Goal: Transaction & Acquisition: Purchase product/service

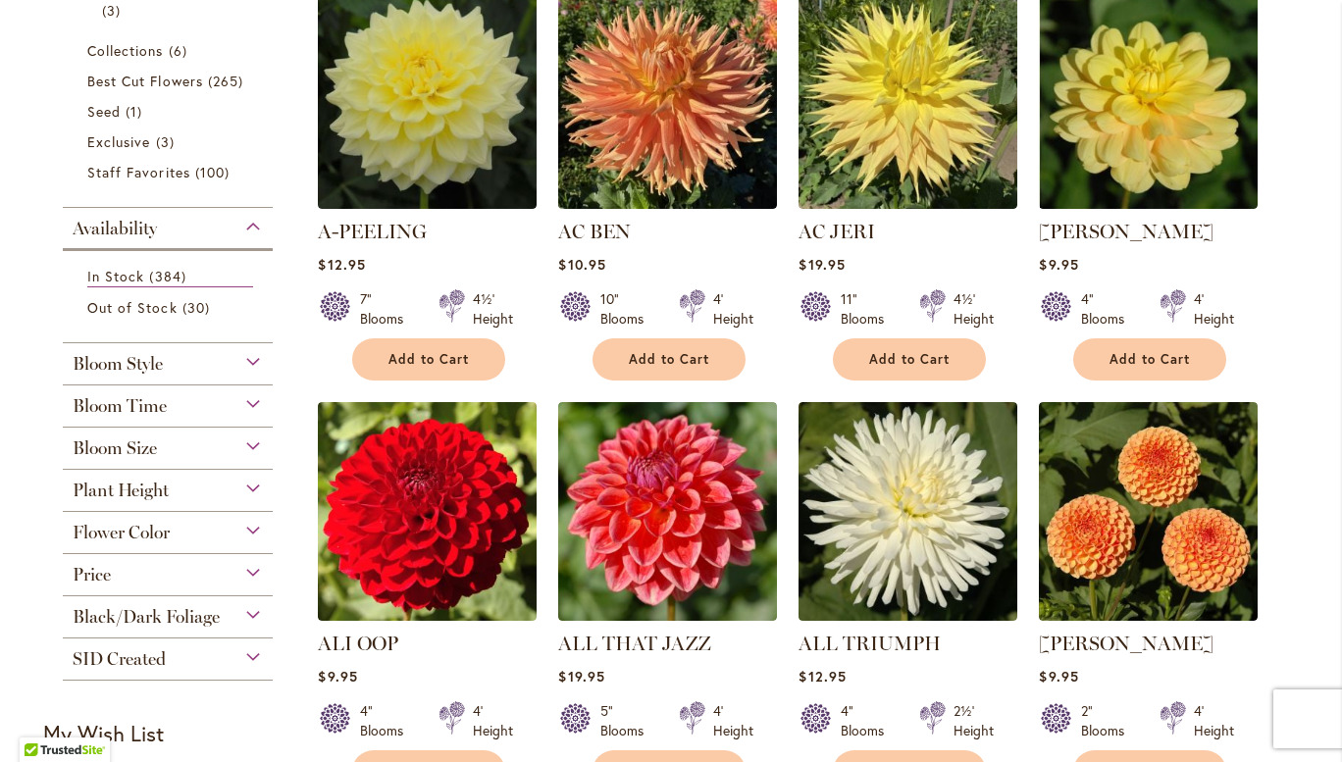
scroll to position [469, 0]
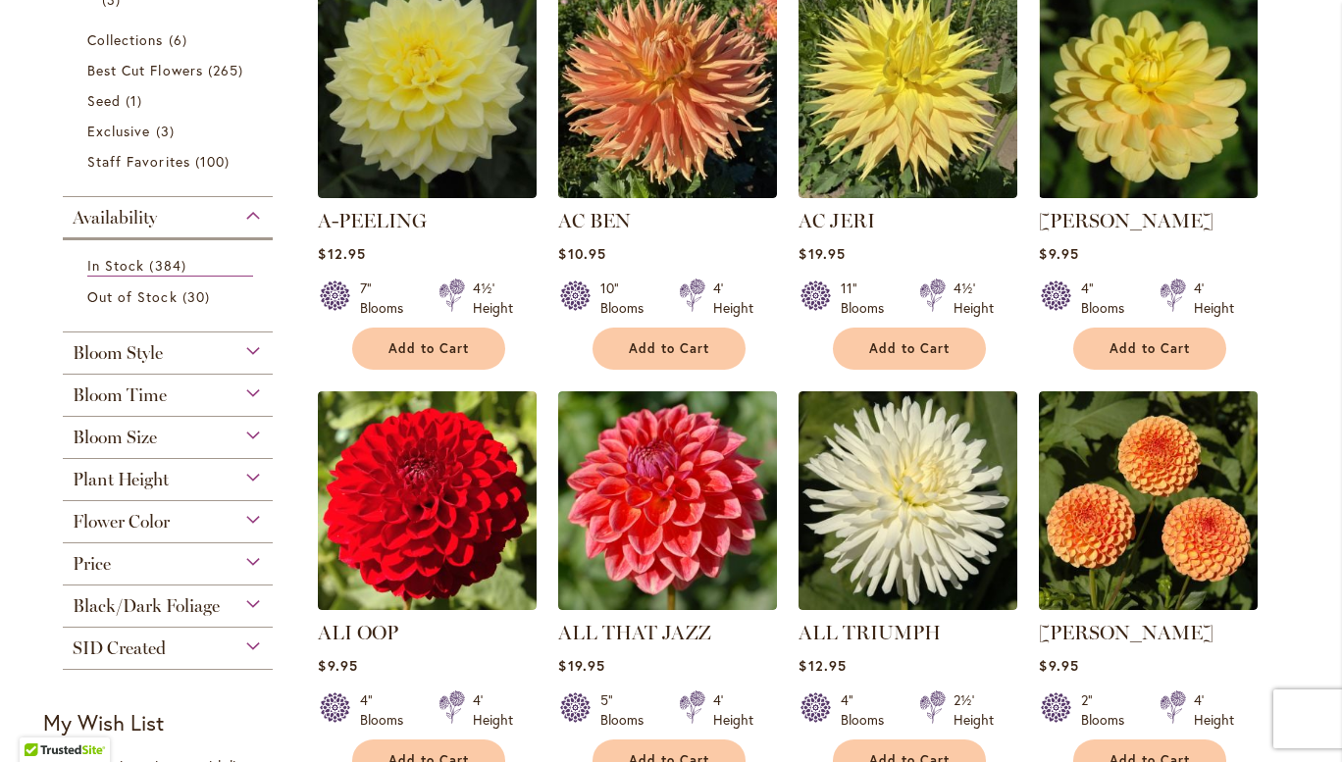
click at [261, 344] on div "Bloom Style" at bounding box center [168, 347] width 210 height 31
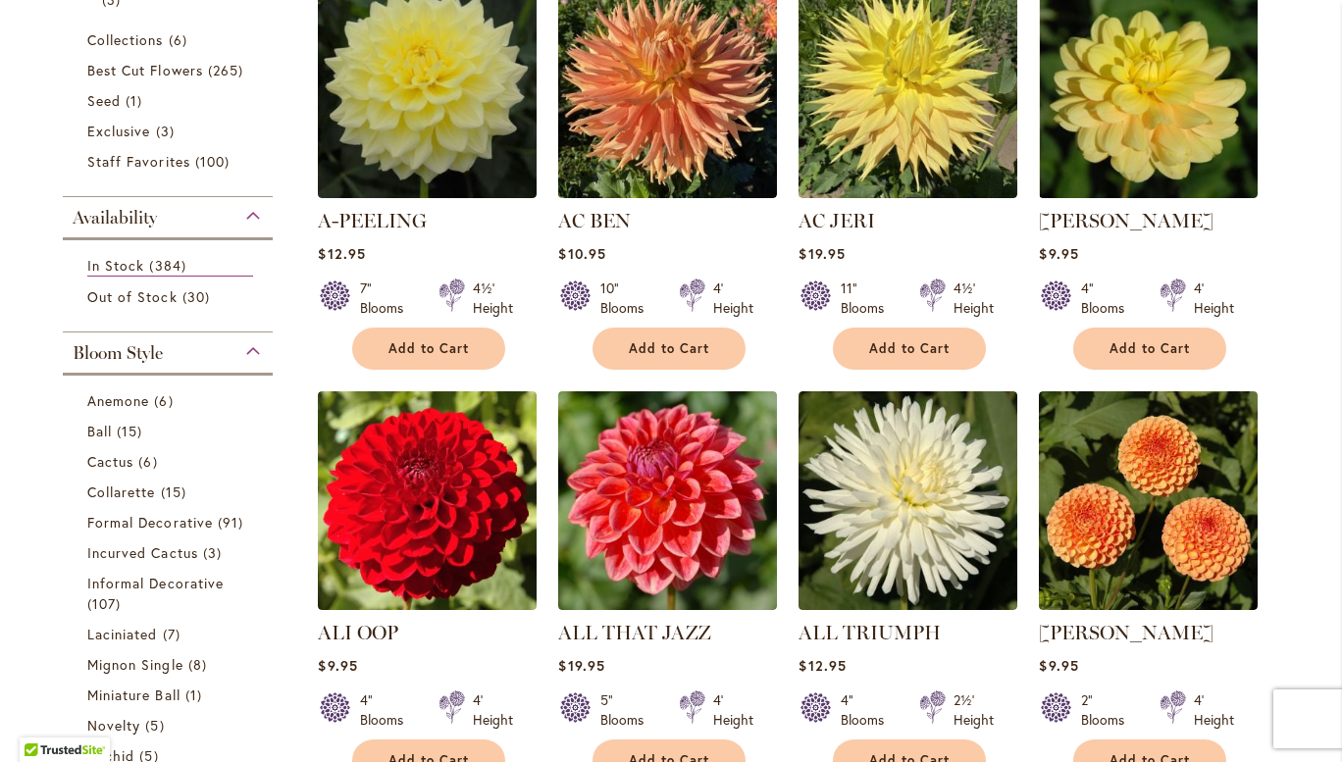
scroll to position [799, 0]
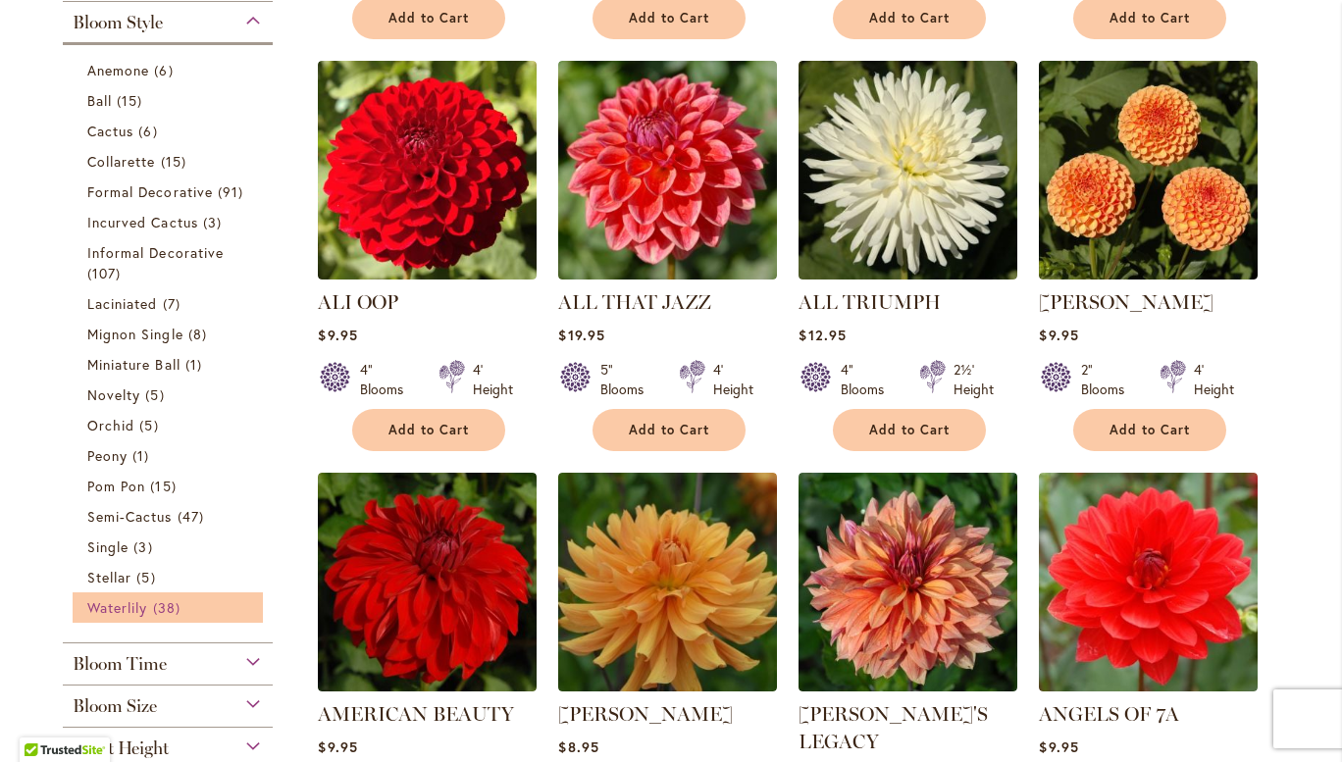
click at [138, 607] on span "Waterlily" at bounding box center [117, 607] width 60 height 19
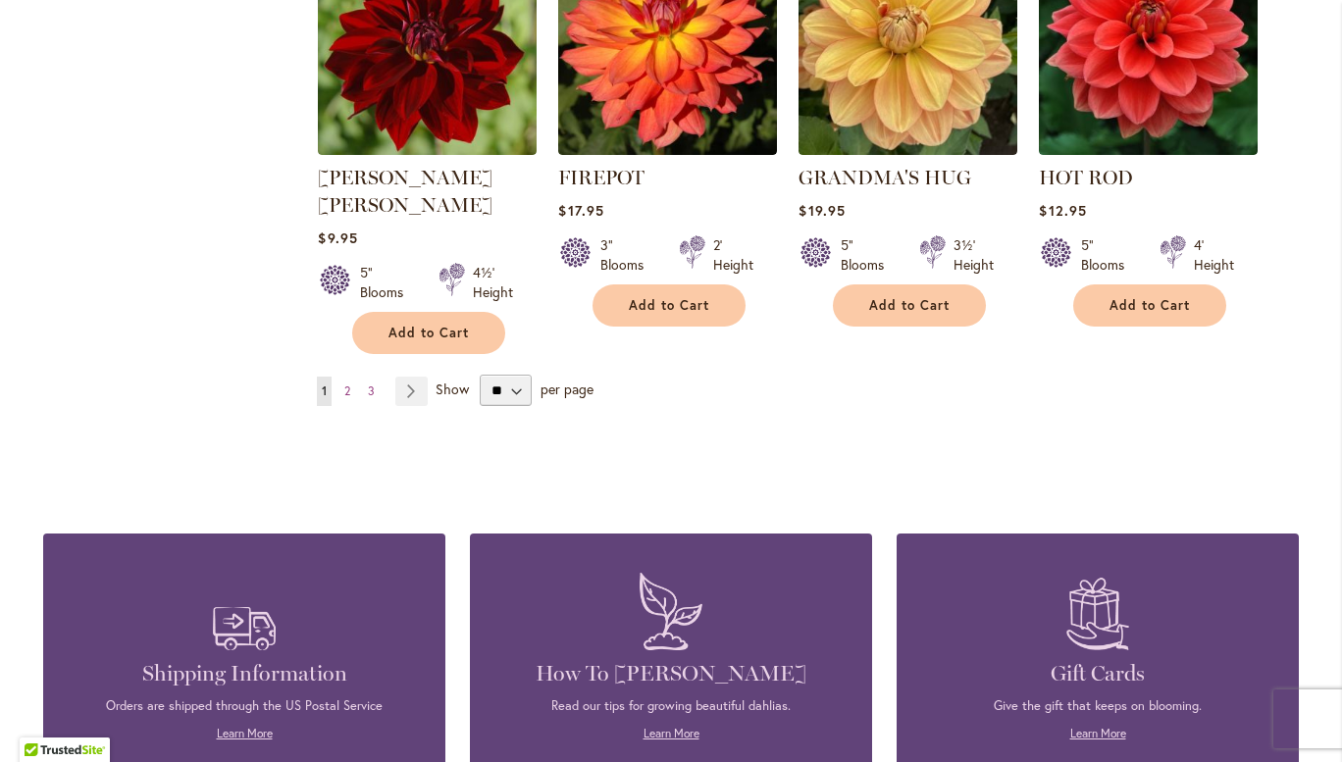
scroll to position [1747, 0]
click at [411, 377] on link "Page Next" at bounding box center [411, 391] width 32 height 29
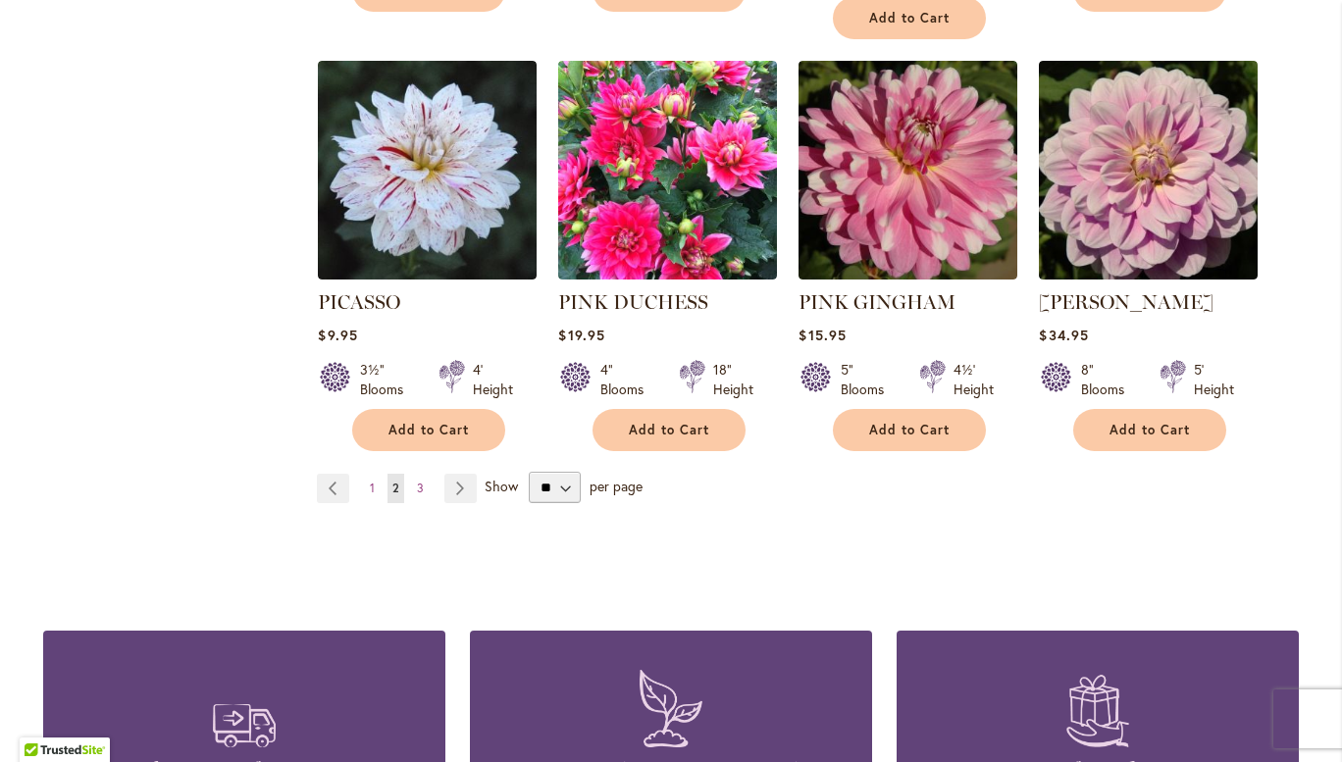
scroll to position [1679, 0]
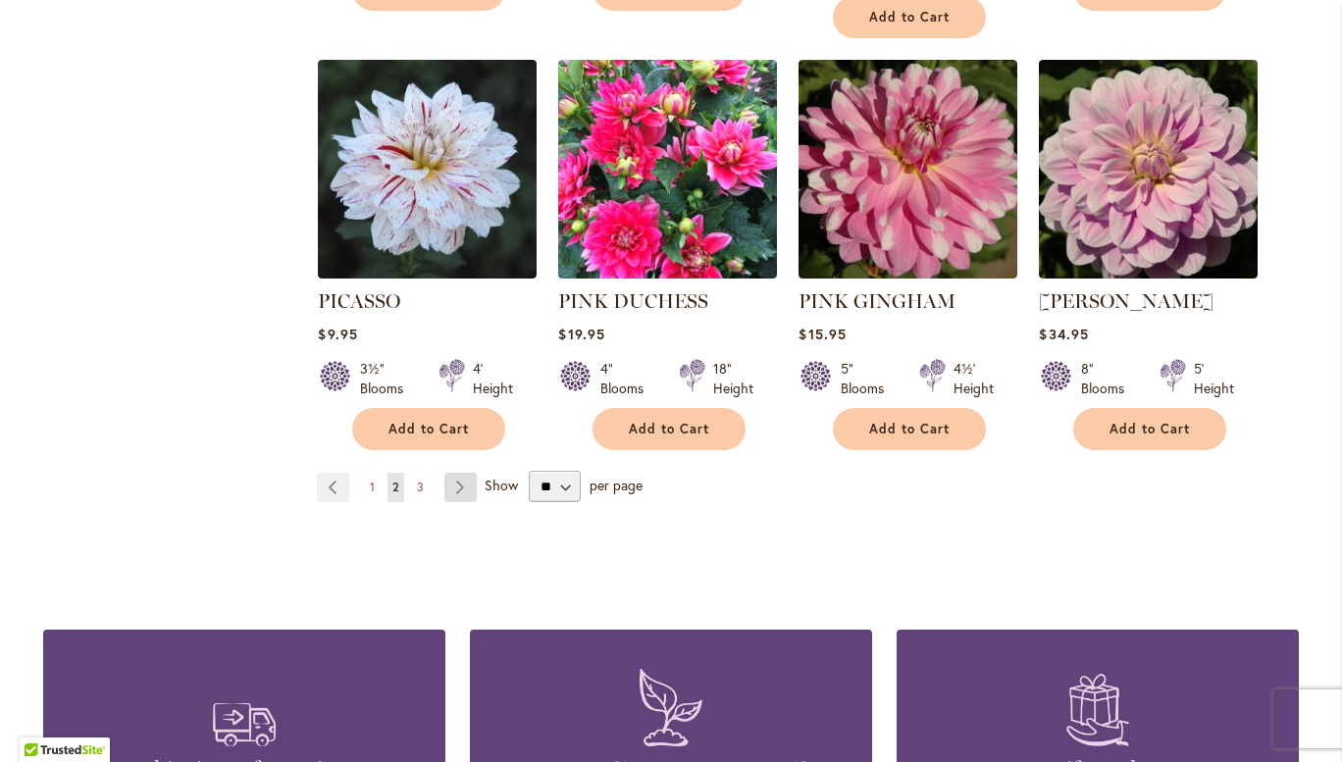
click at [453, 473] on link "Page Next" at bounding box center [460, 487] width 32 height 29
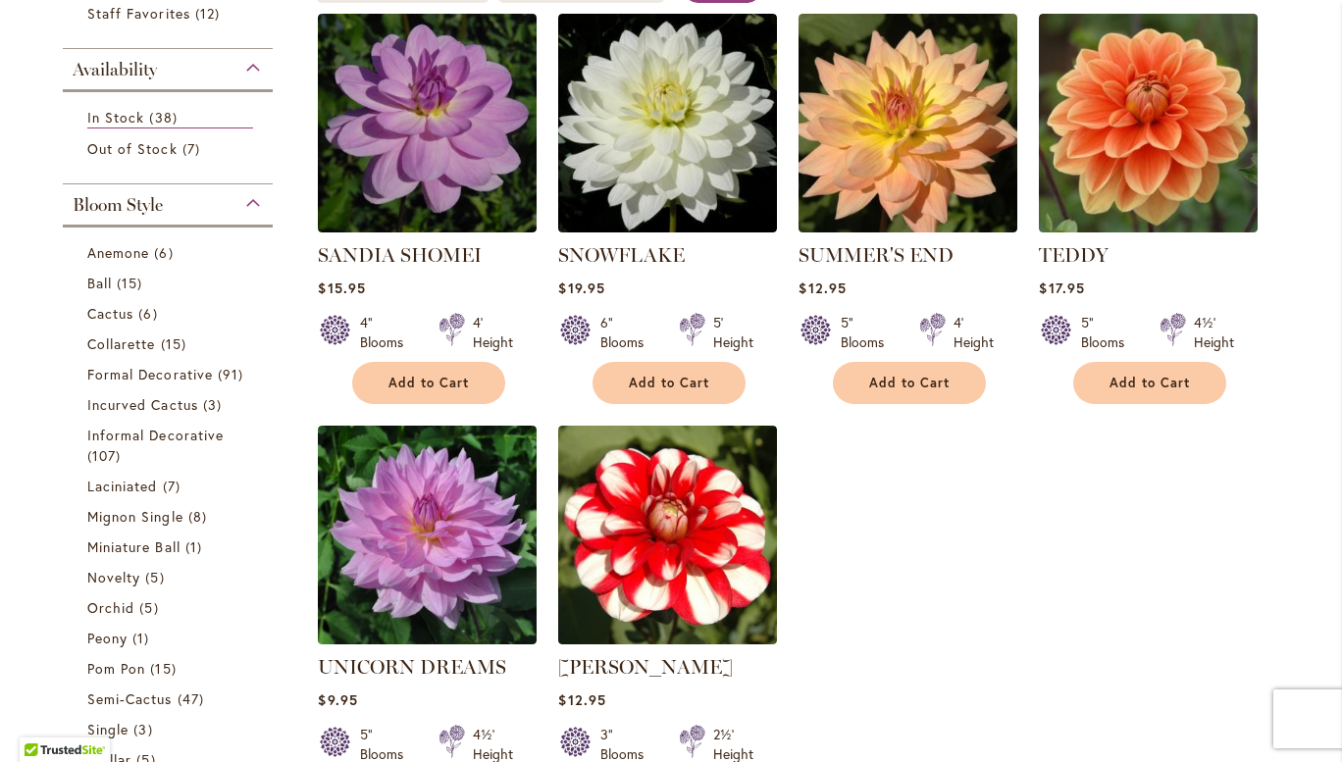
scroll to position [435, 0]
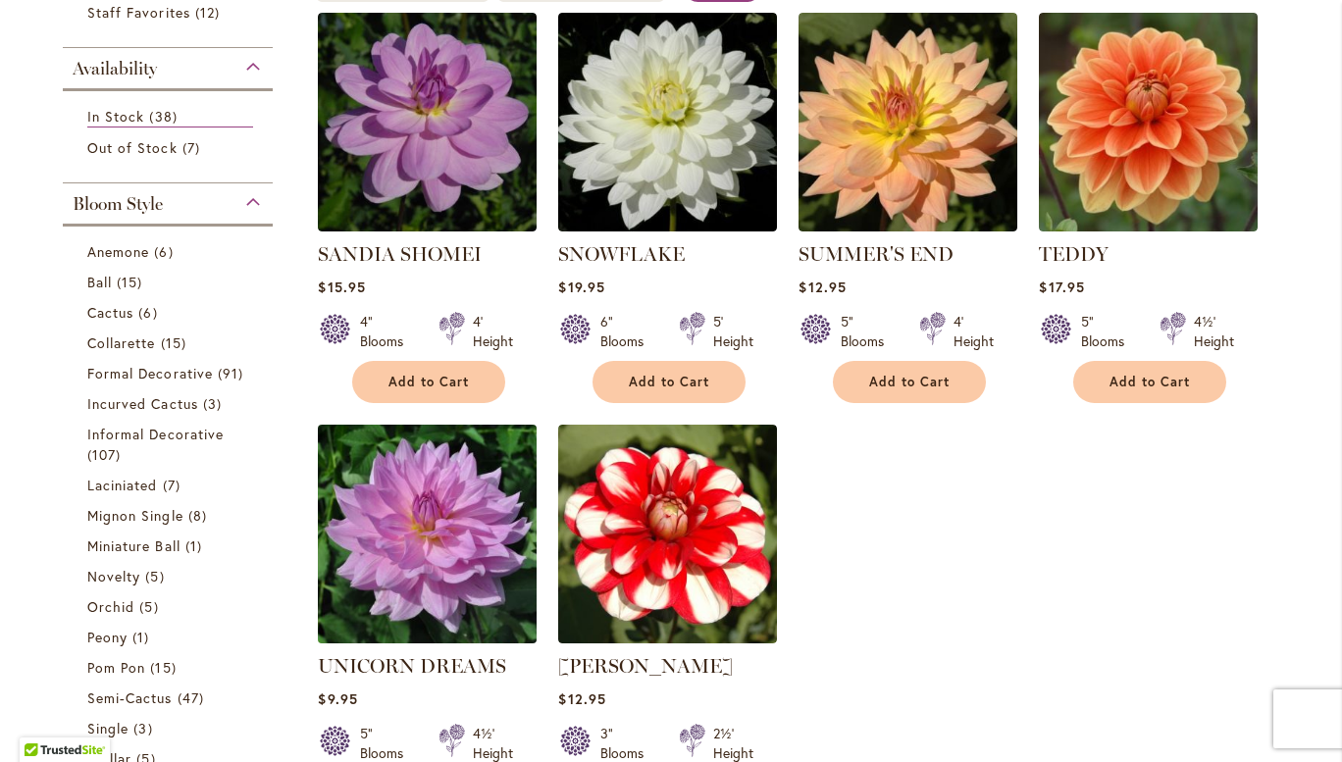
click at [453, 549] on img at bounding box center [427, 533] width 229 height 229
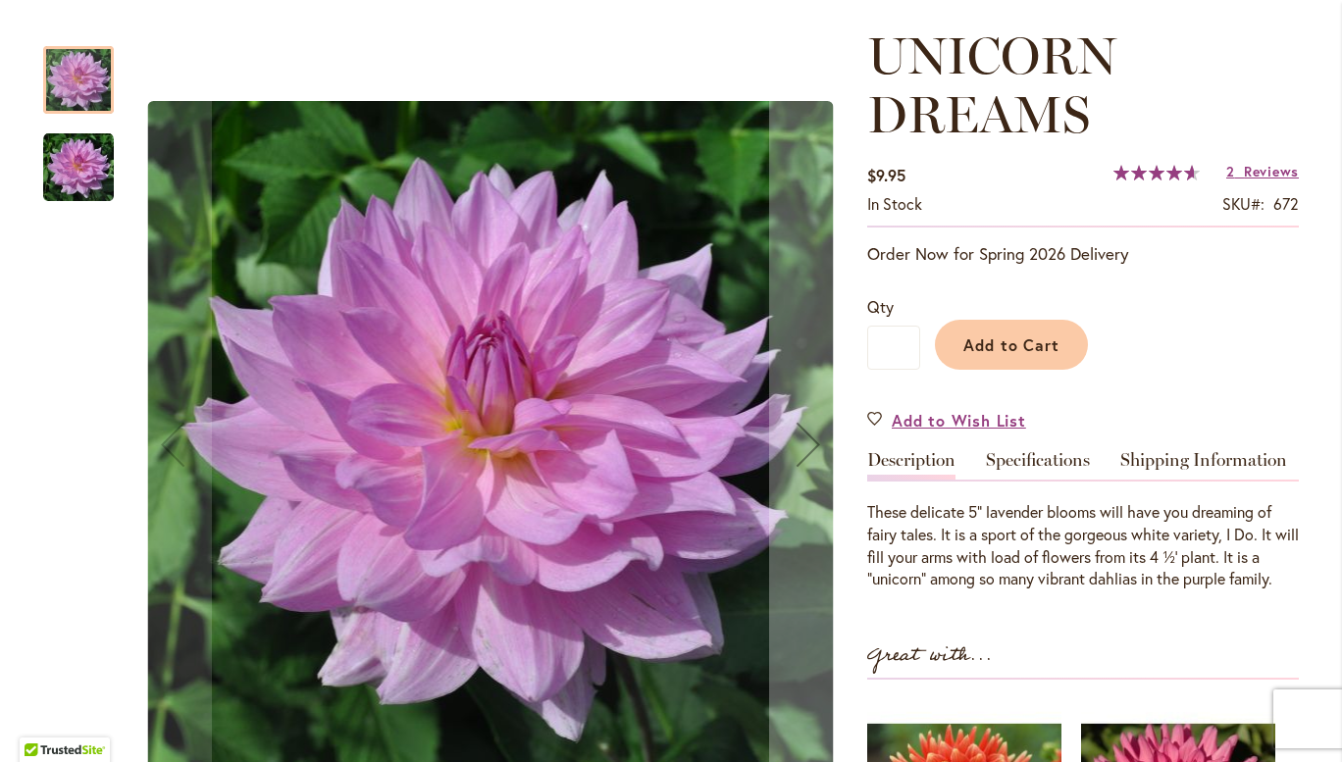
scroll to position [269, 0]
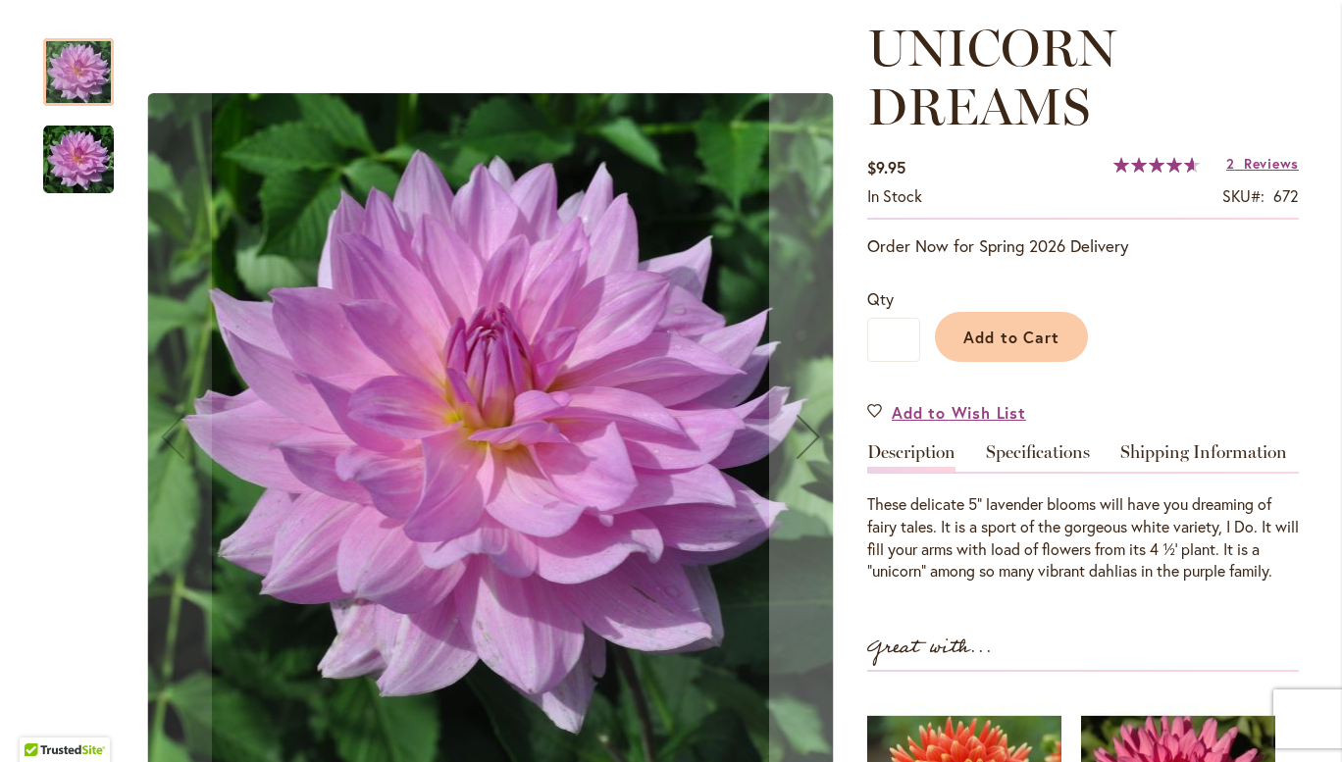
click at [65, 167] on img "UNICORN DREAMS" at bounding box center [78, 160] width 71 height 71
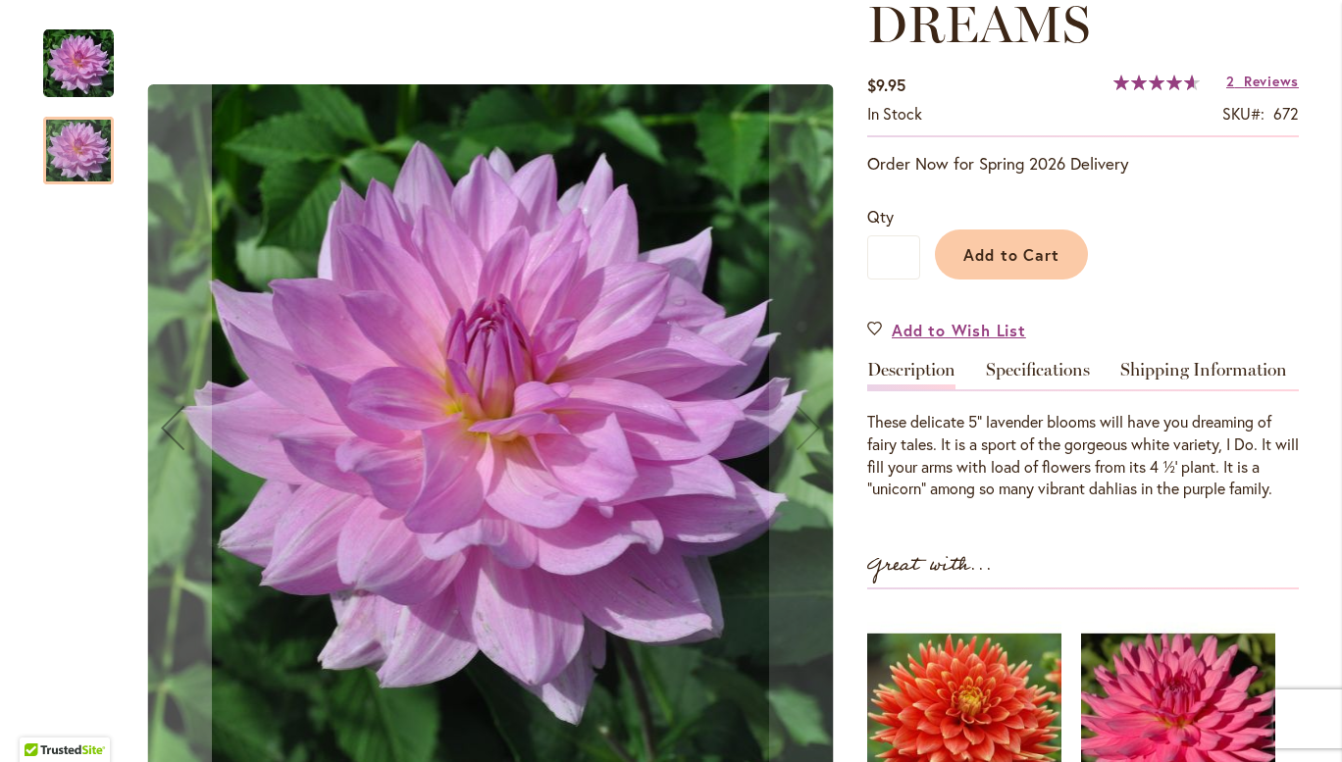
scroll to position [346, 0]
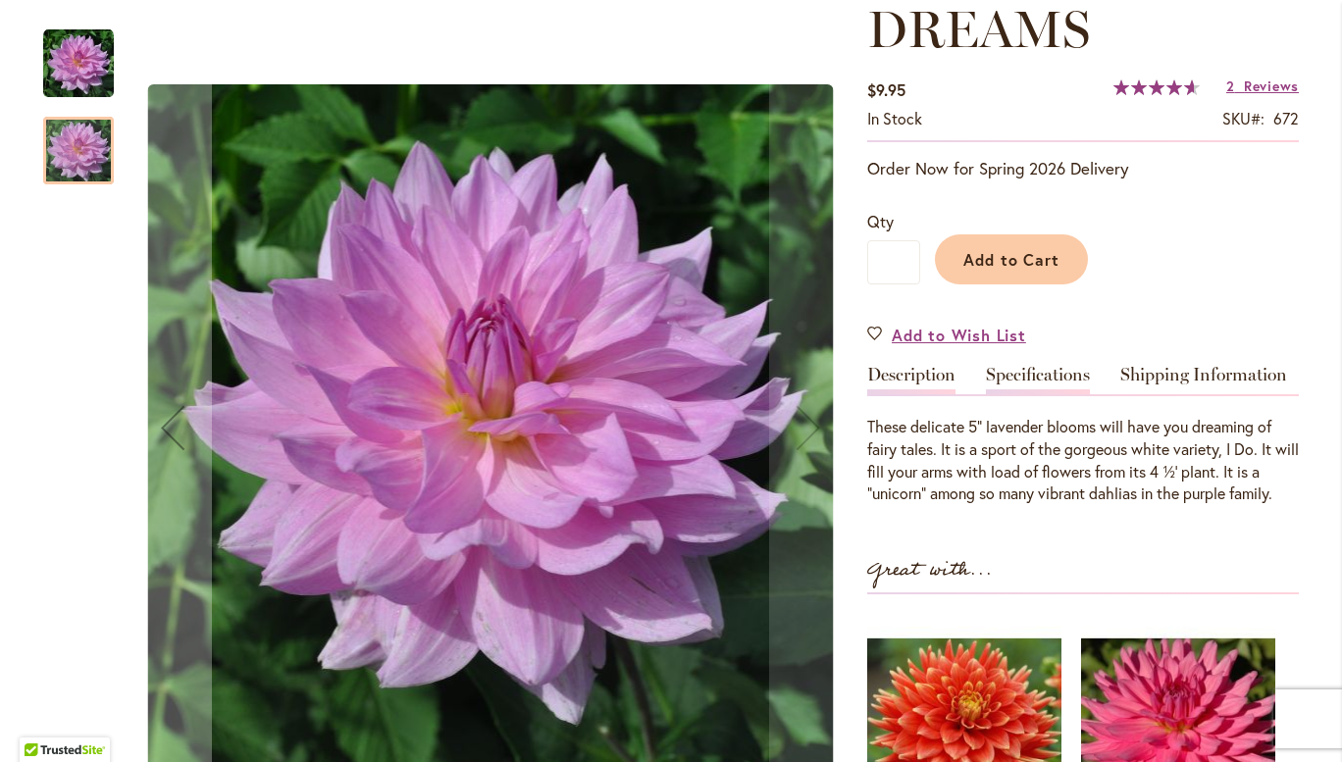
click at [1057, 366] on link "Specifications" at bounding box center [1038, 380] width 104 height 28
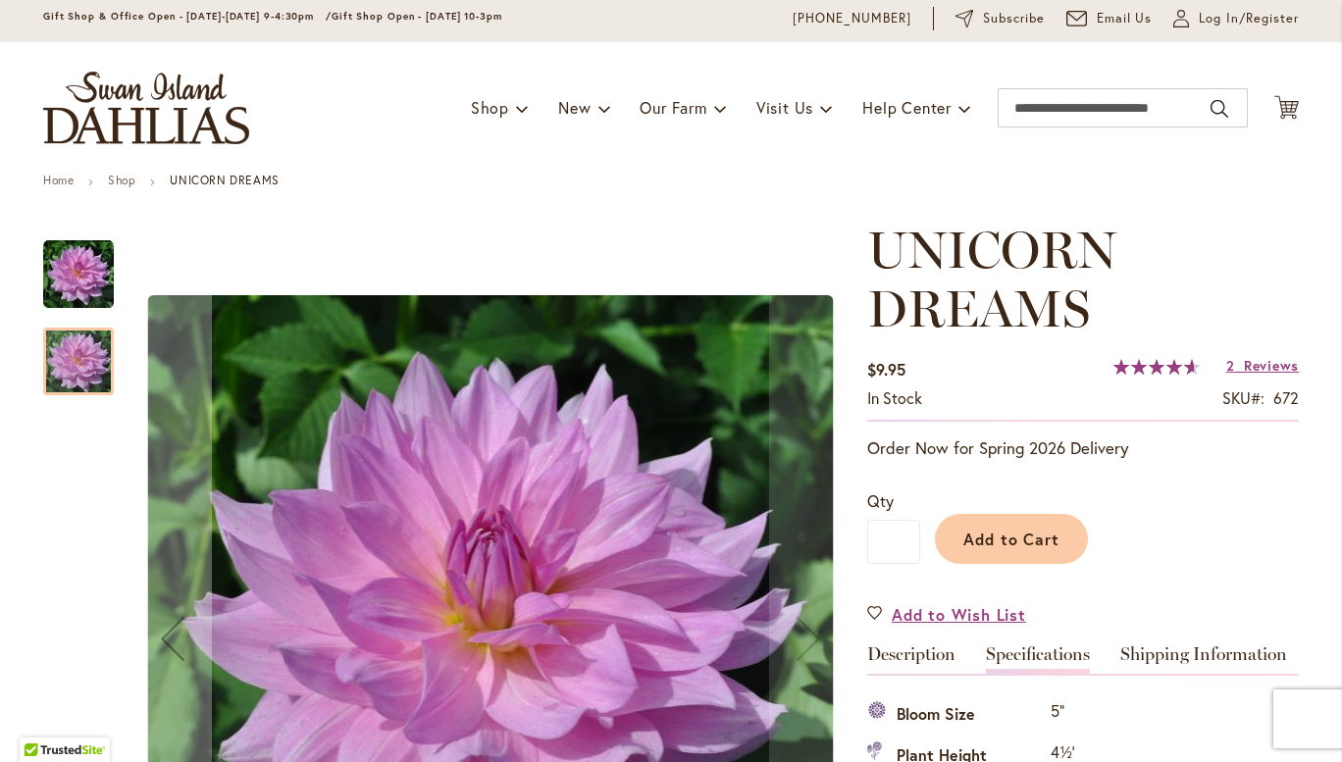
scroll to position [65, 0]
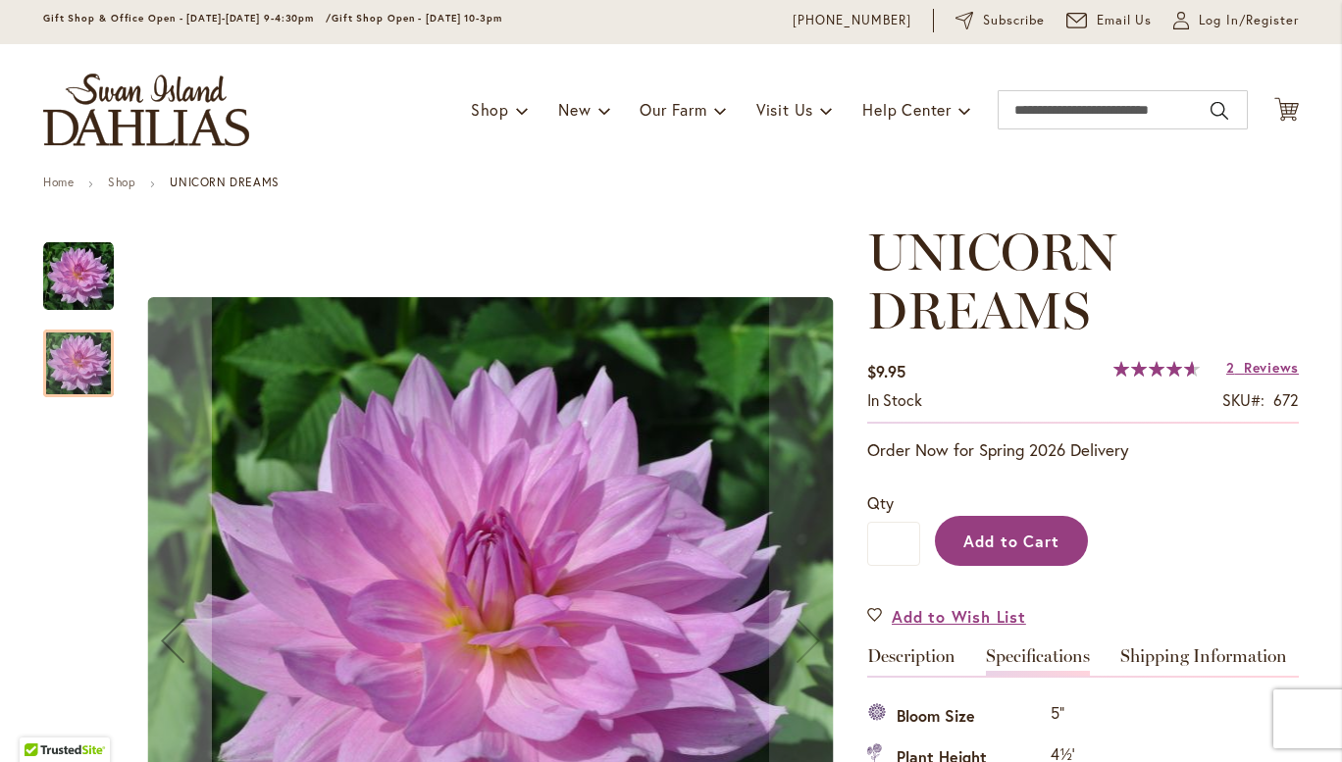
click at [1036, 545] on span "Add to Cart" at bounding box center [1011, 541] width 97 height 21
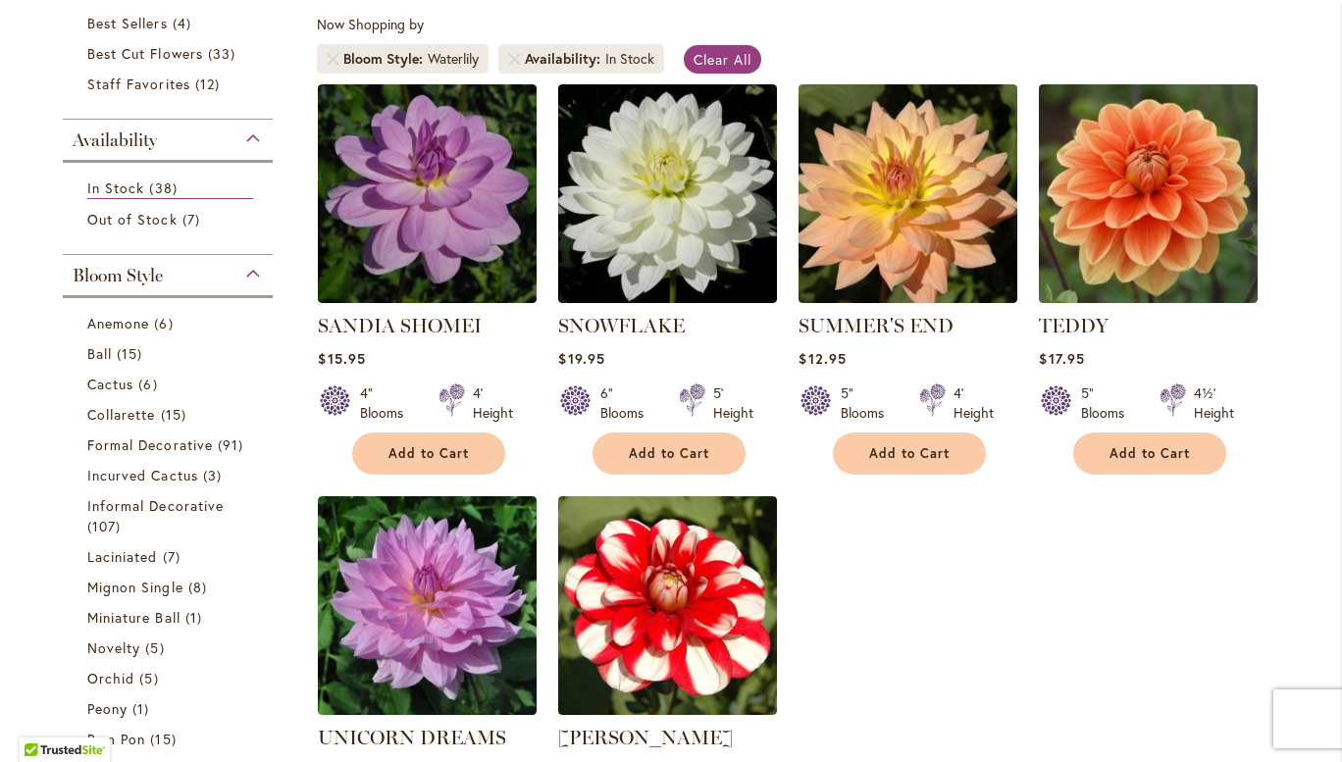
scroll to position [366, 0]
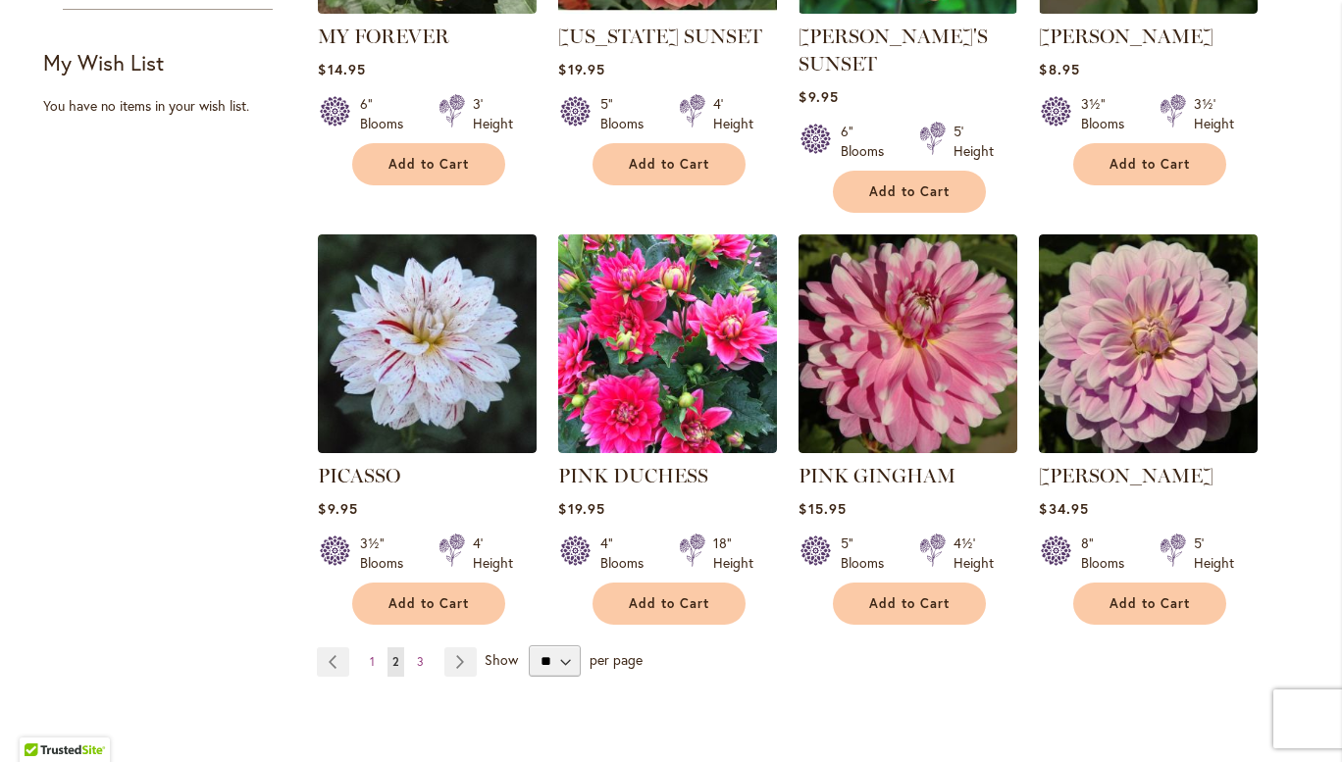
scroll to position [1532, 0]
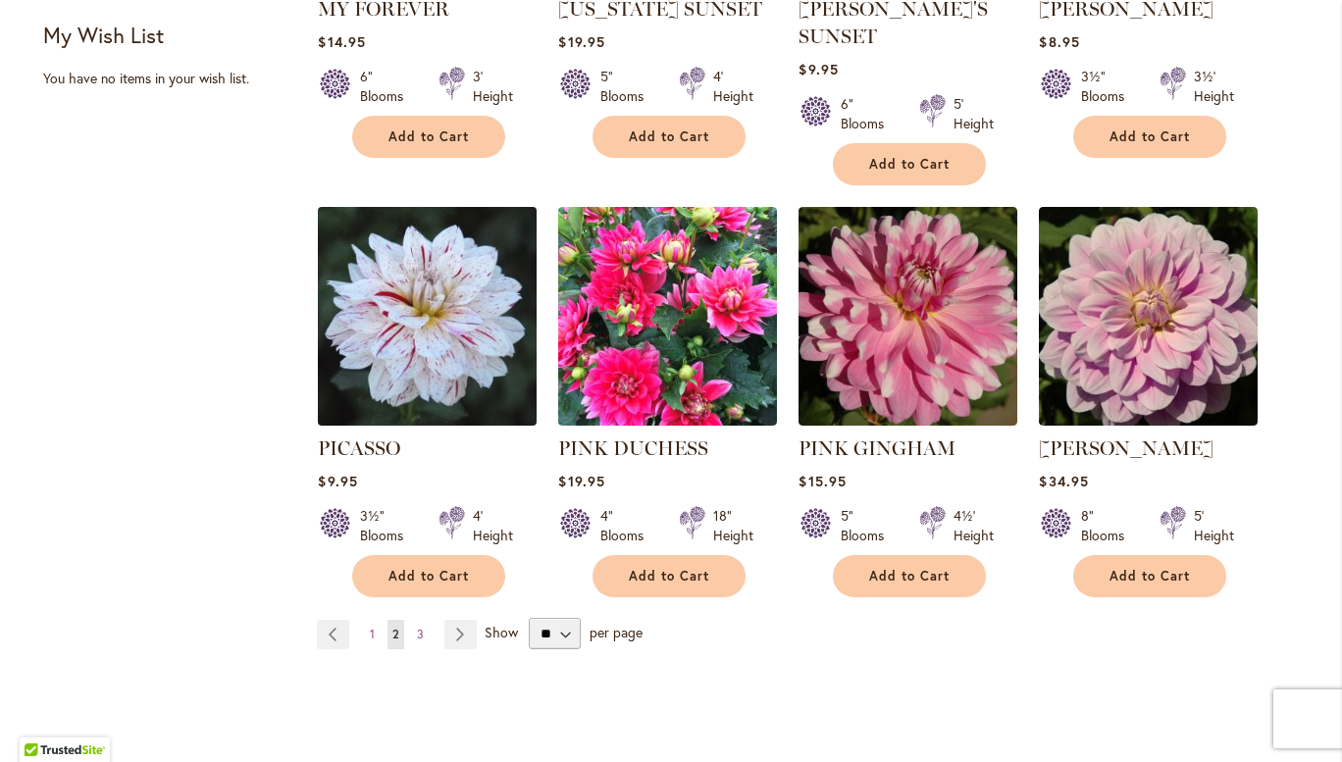
click at [464, 329] on img at bounding box center [427, 315] width 229 height 229
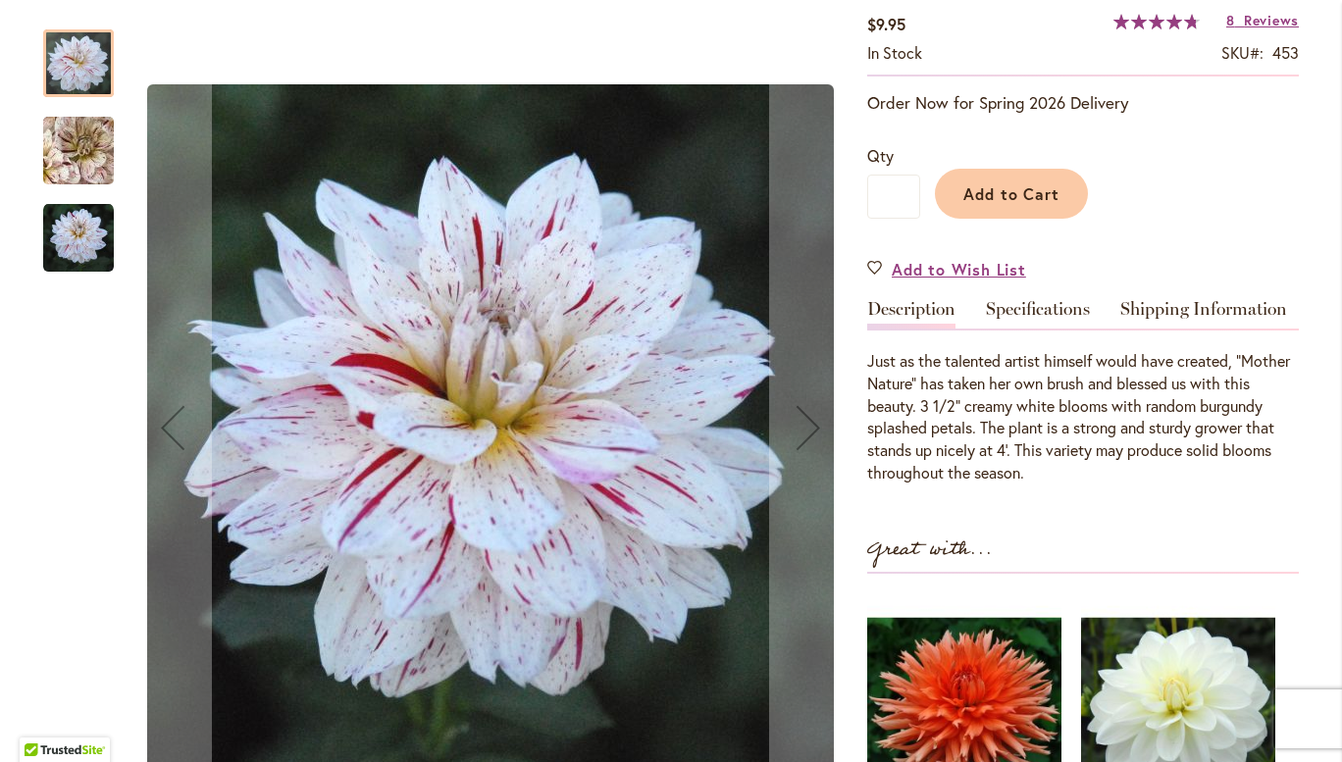
scroll to position [355, 0]
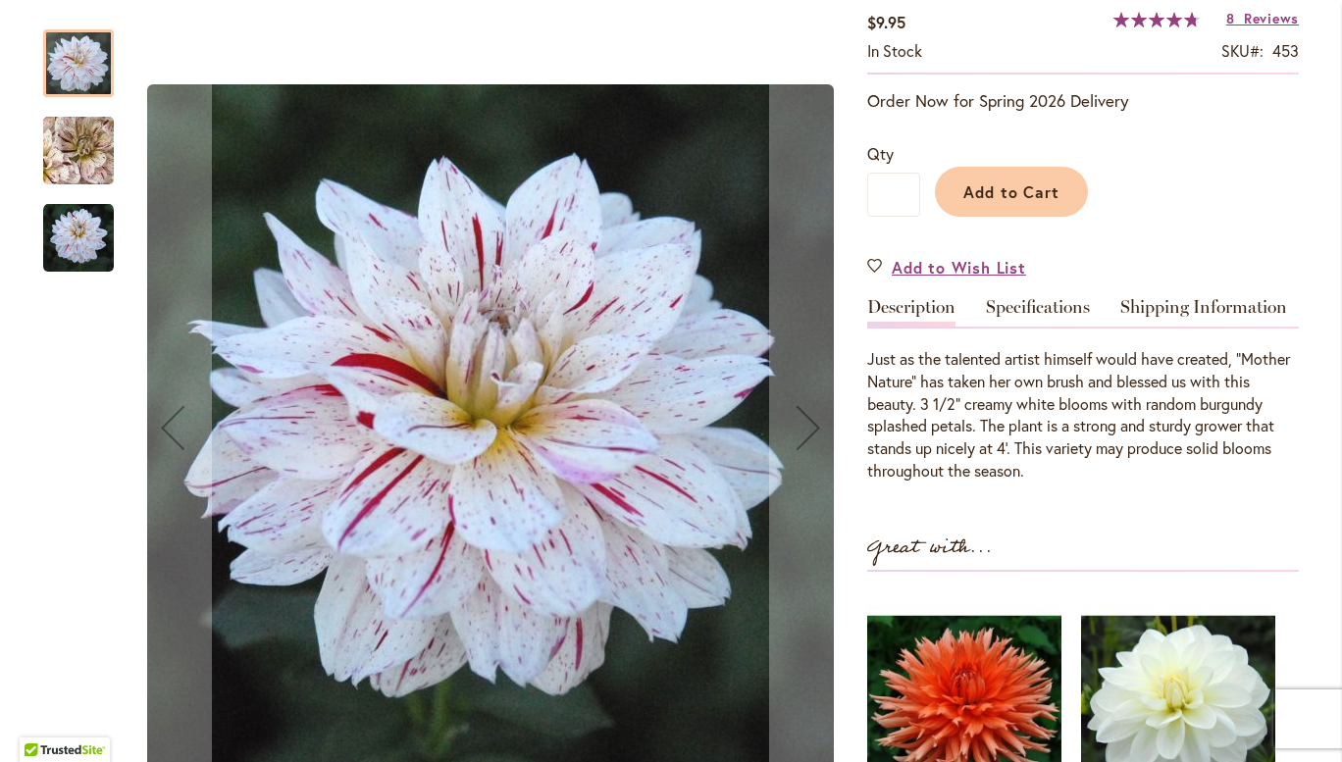
click at [71, 154] on img "PICASSO" at bounding box center [78, 150] width 141 height 131
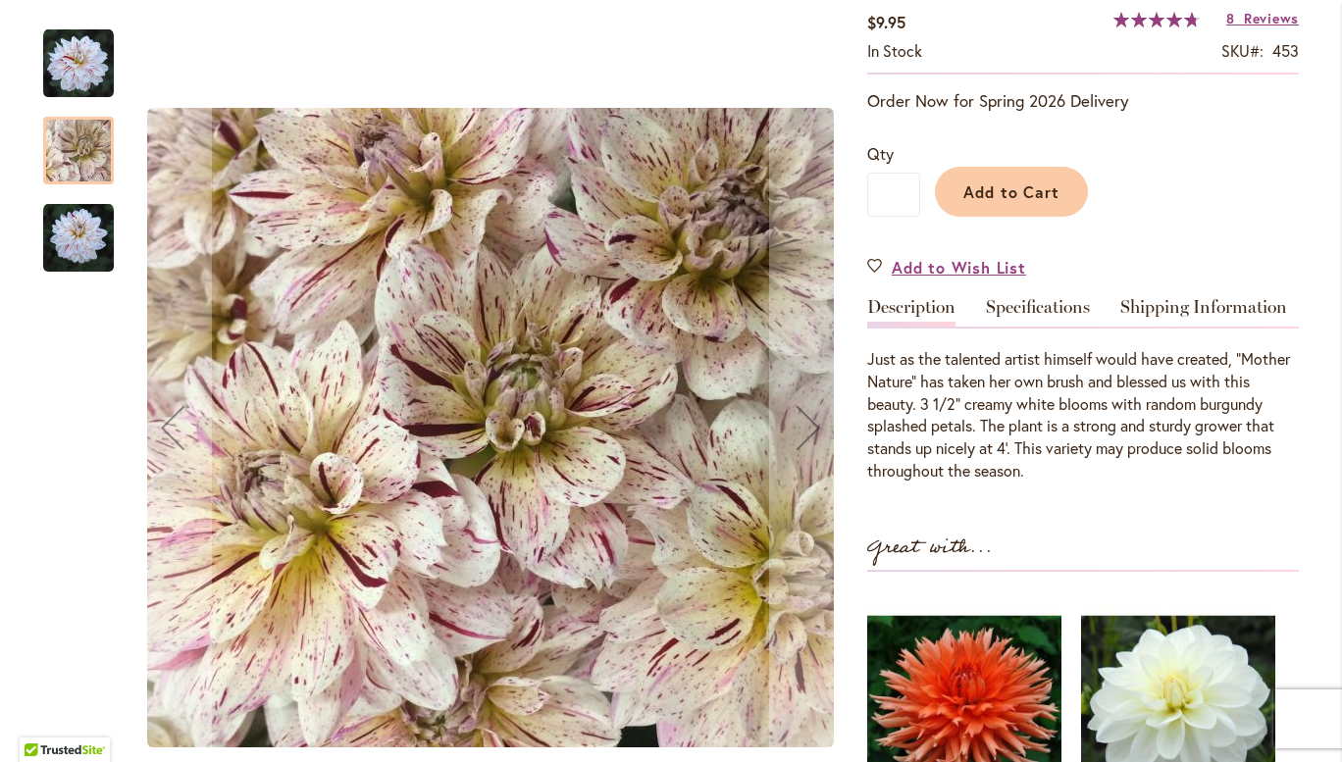
scroll to position [352, 0]
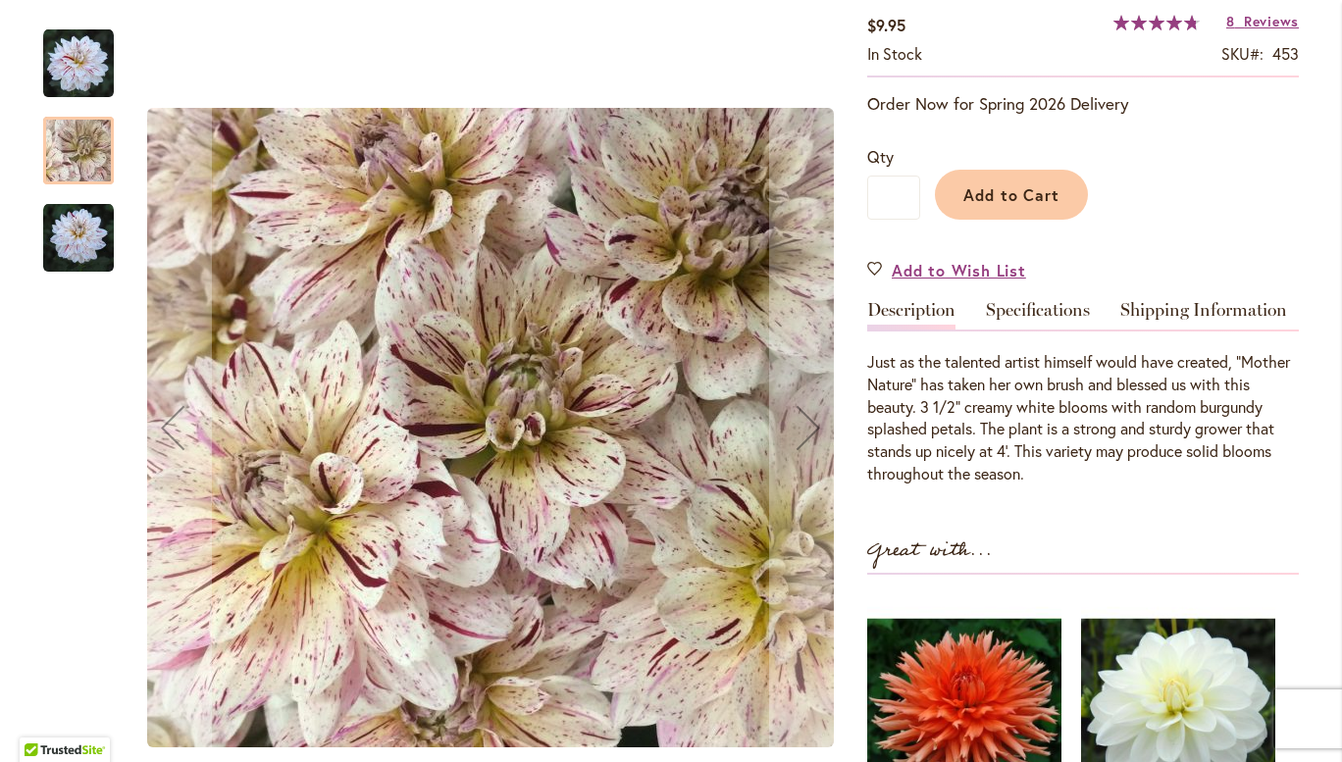
click at [74, 257] on img "PICASSO" at bounding box center [78, 238] width 71 height 71
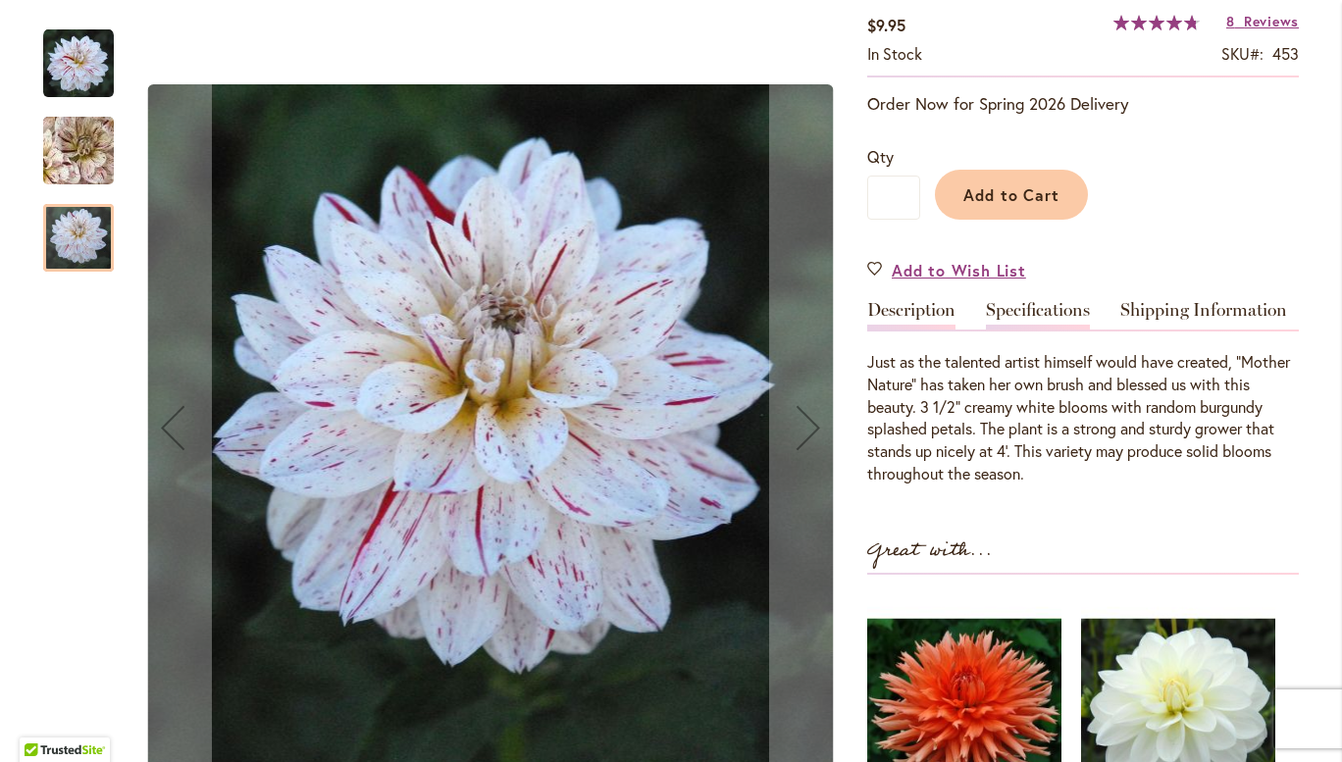
click at [1054, 322] on link "Specifications" at bounding box center [1038, 315] width 104 height 28
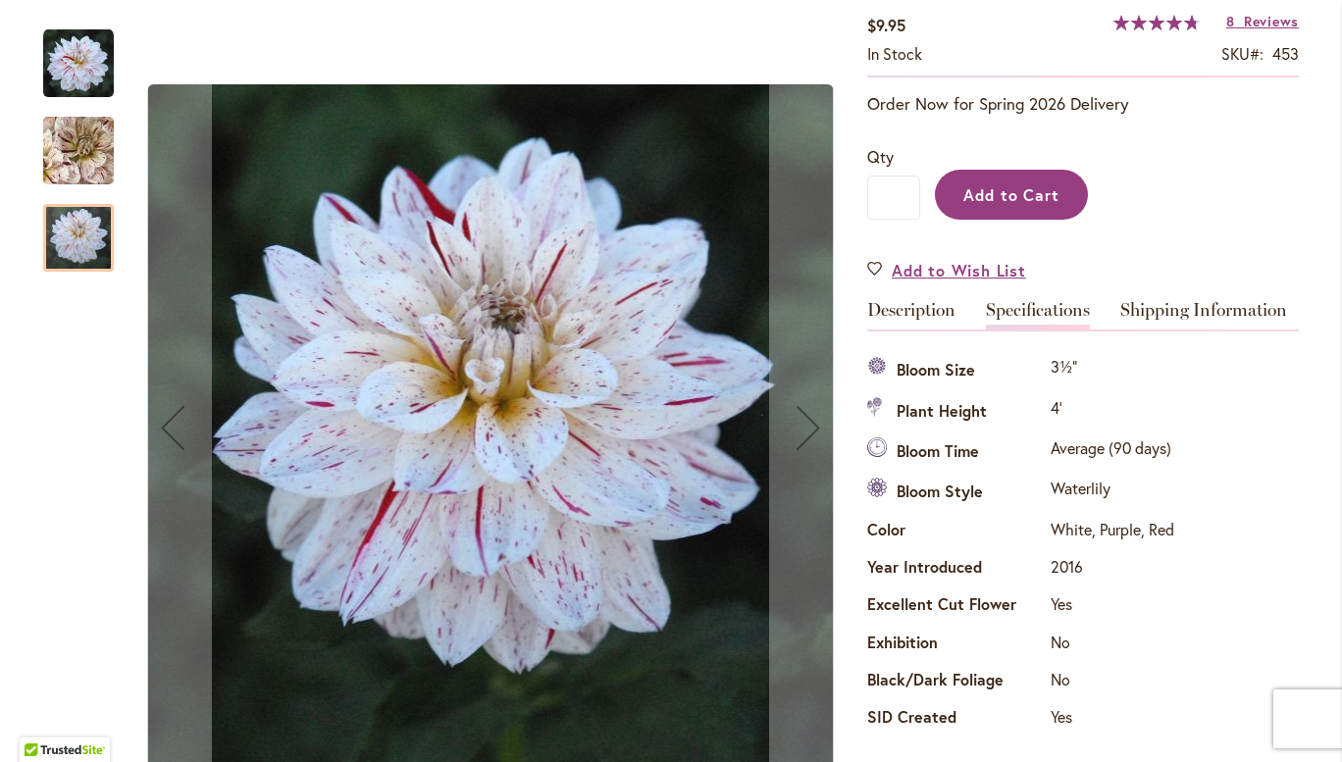
click at [1056, 186] on button "Add to Cart" at bounding box center [1011, 195] width 153 height 50
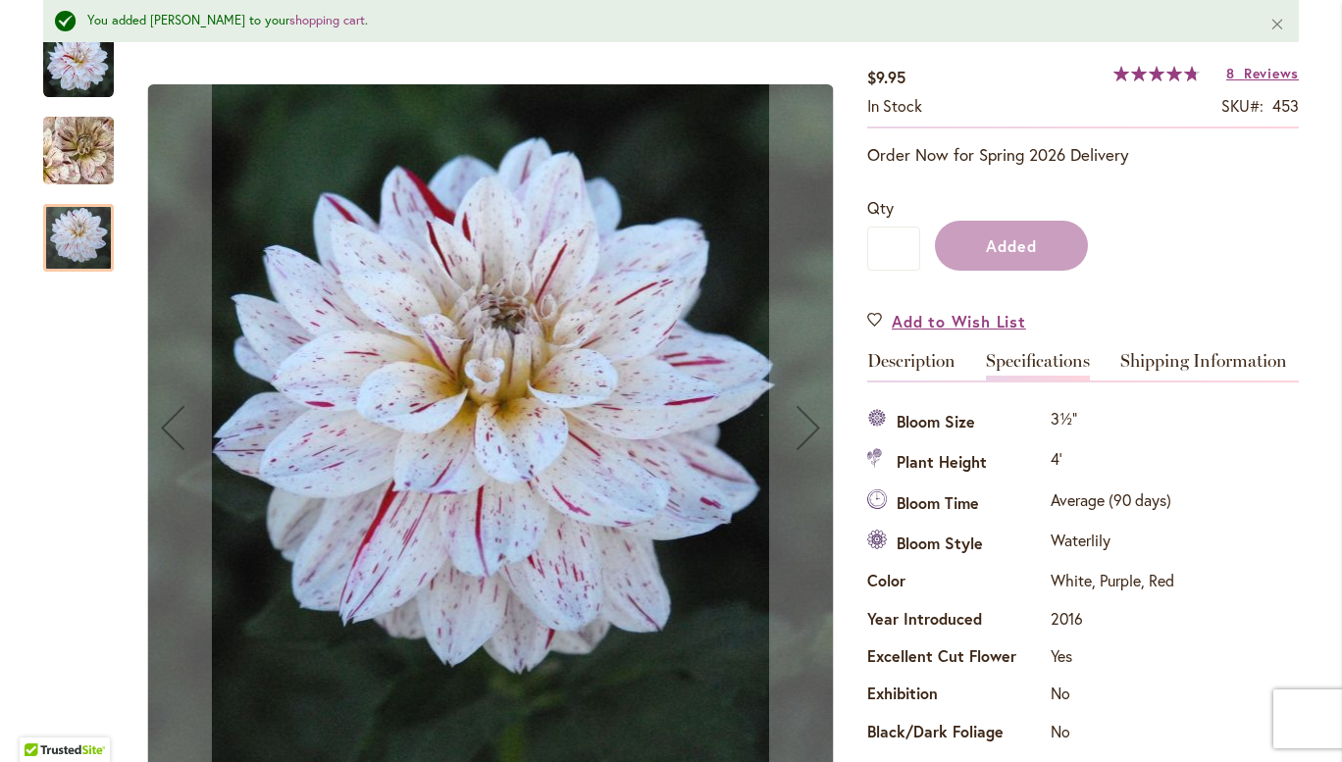
scroll to position [403, 0]
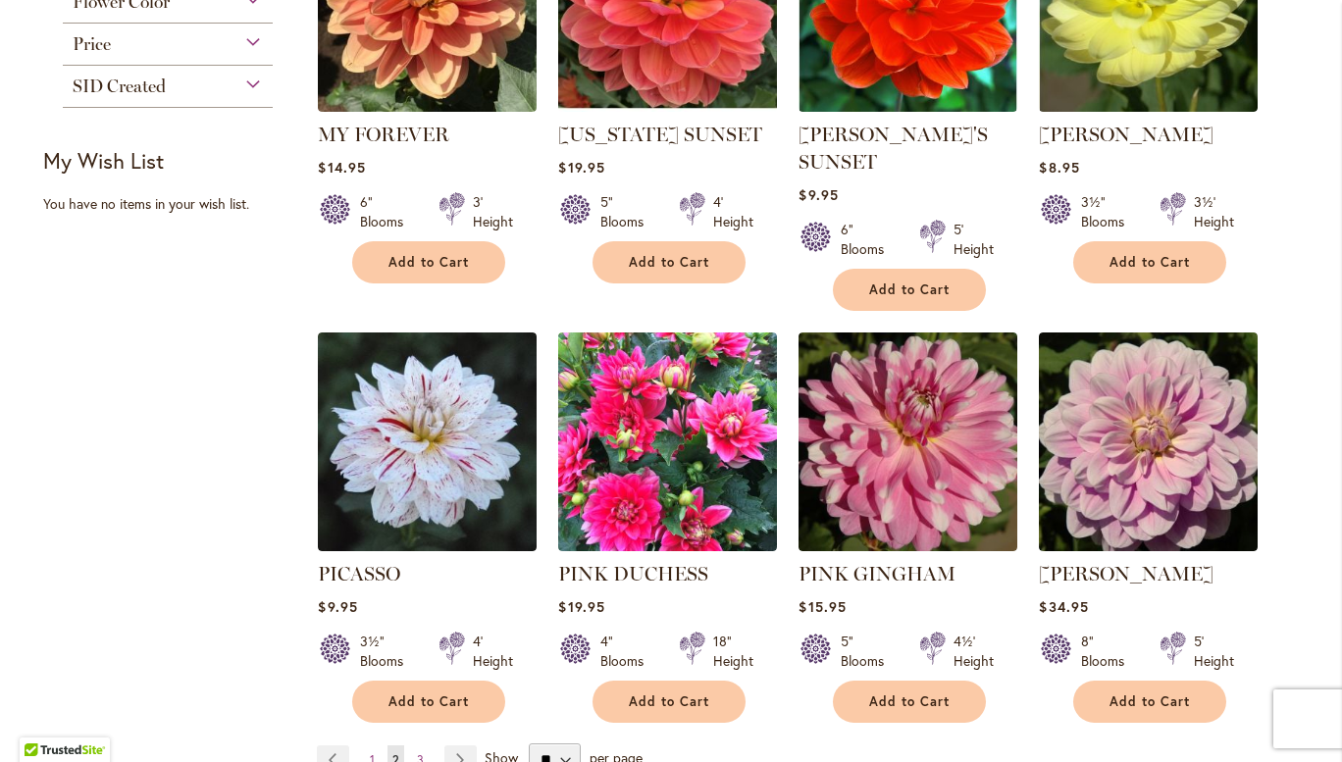
scroll to position [1411, 0]
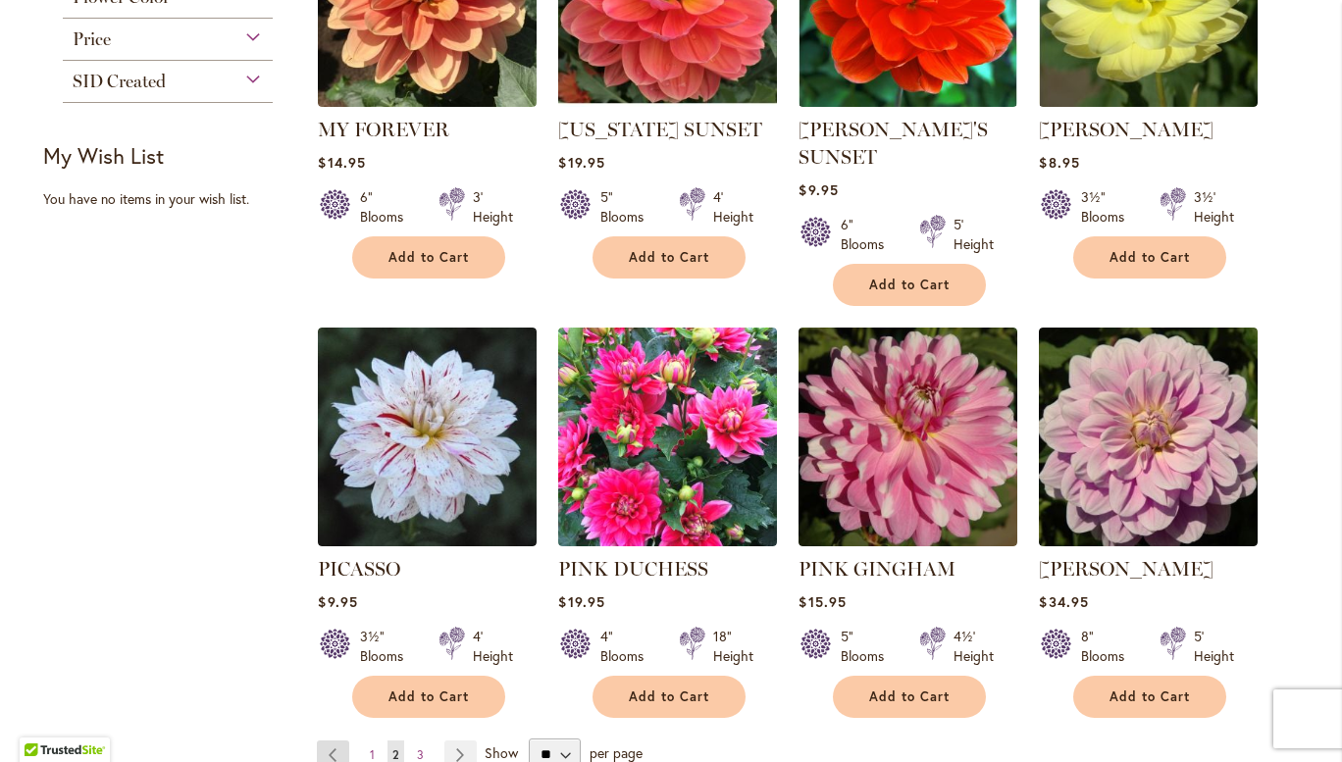
click at [323, 740] on link "Page Previous" at bounding box center [333, 754] width 32 height 29
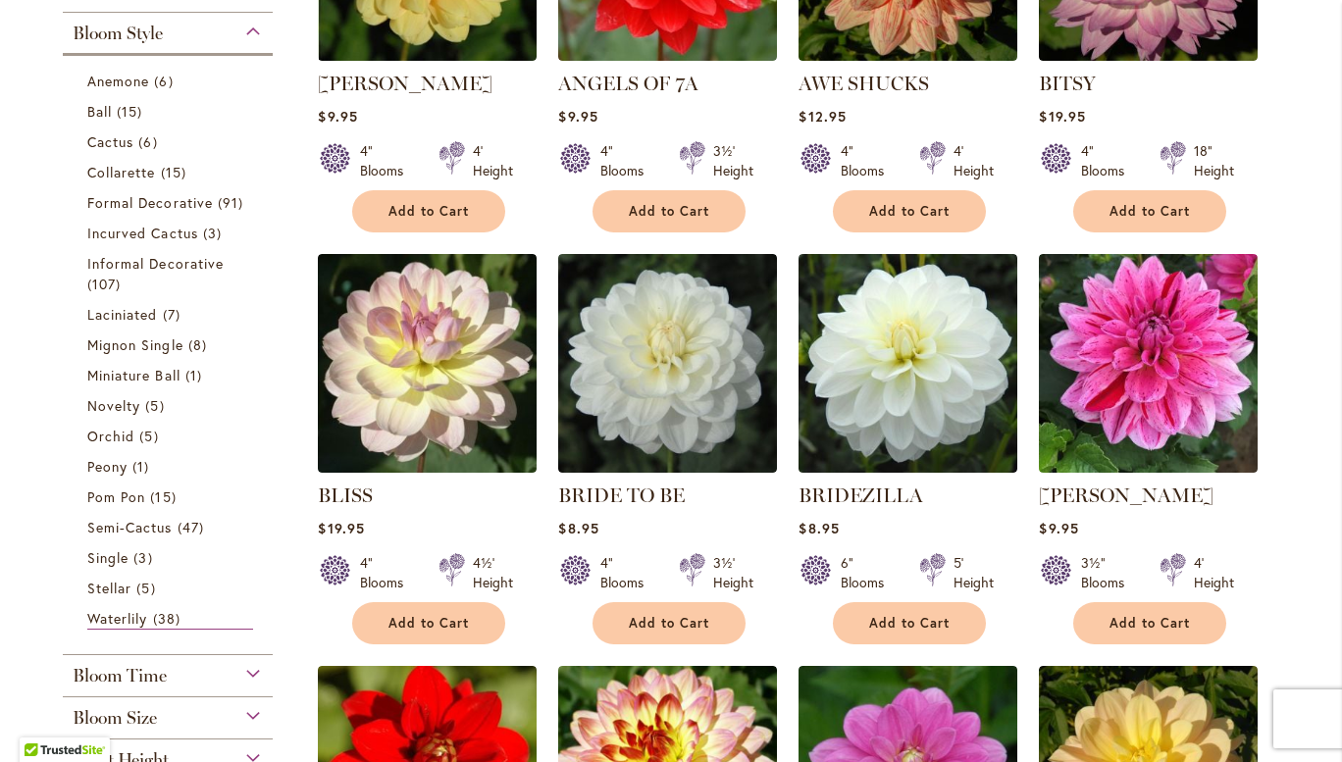
scroll to position [611, 0]
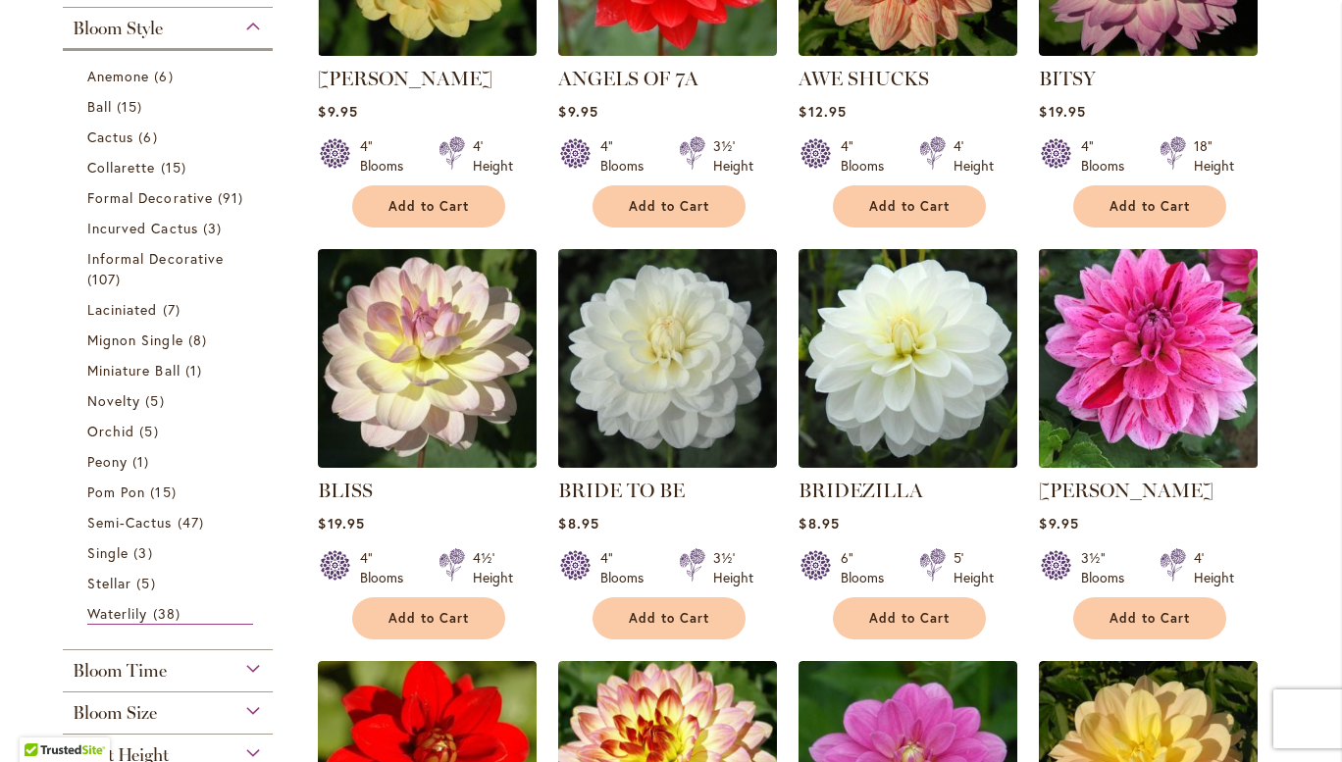
click at [1204, 399] on img at bounding box center [1148, 357] width 229 height 229
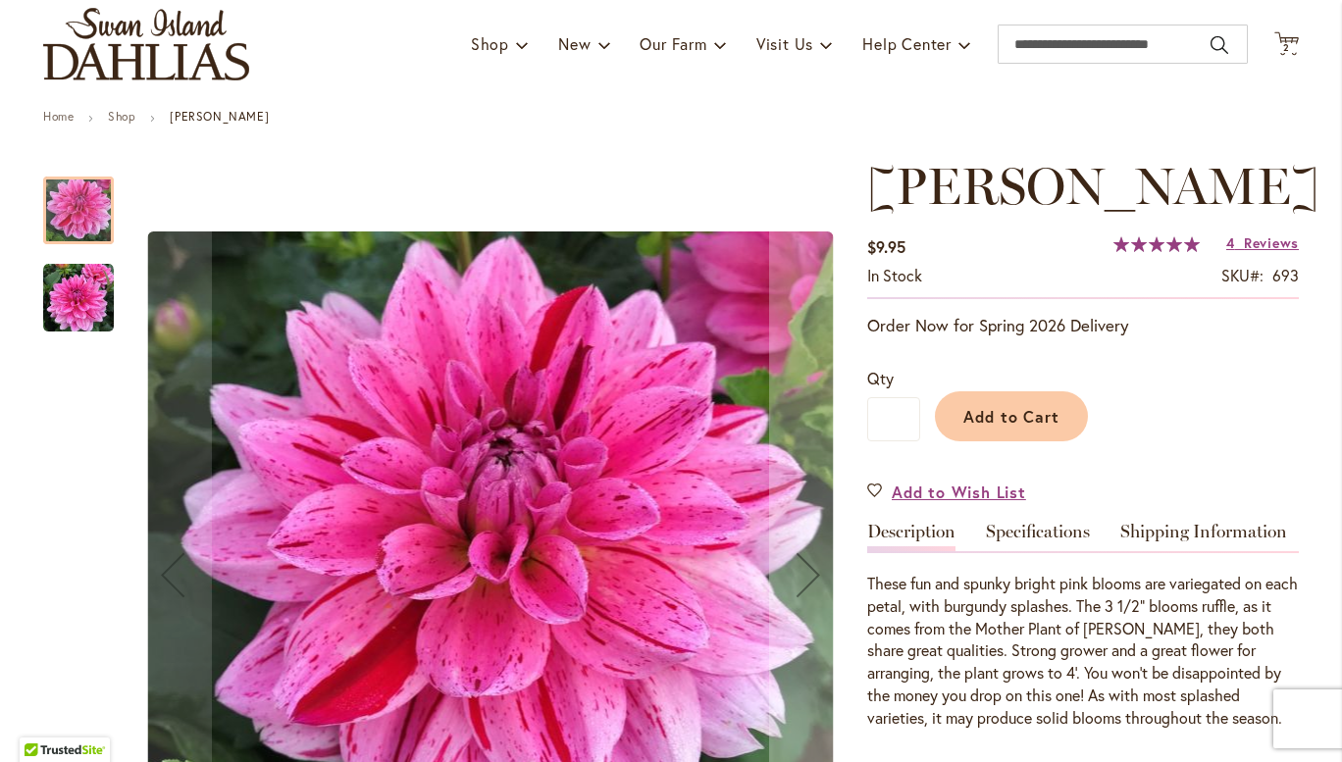
scroll to position [127, 0]
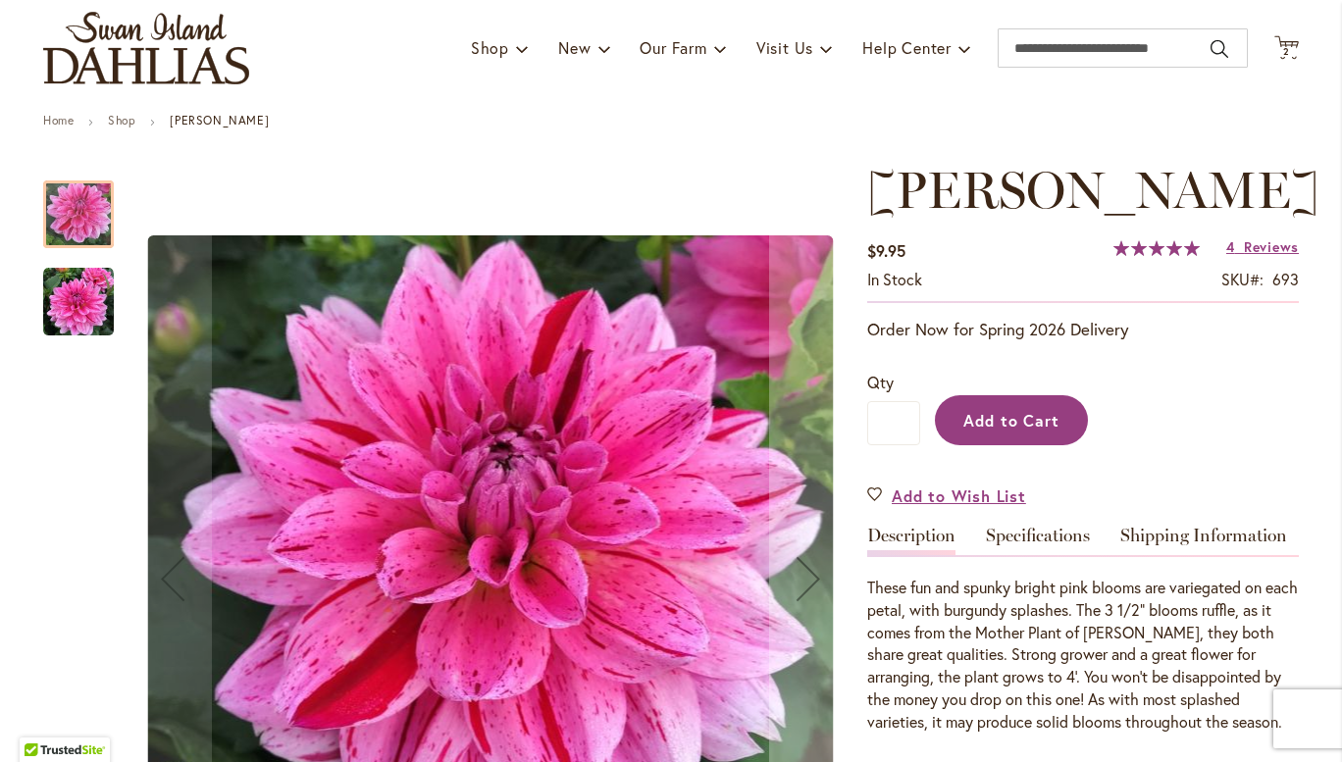
click at [1050, 423] on span "Add to Cart" at bounding box center [1011, 420] width 97 height 21
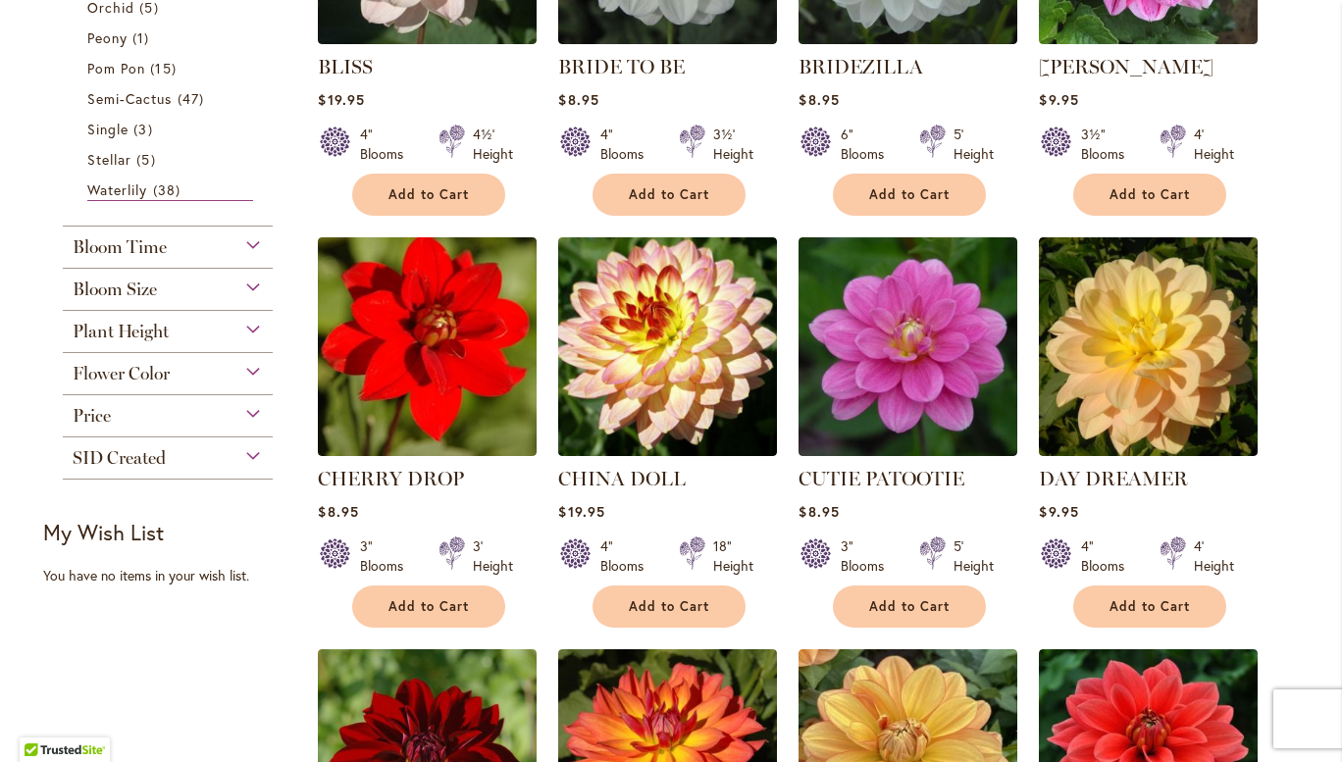
scroll to position [1041, 0]
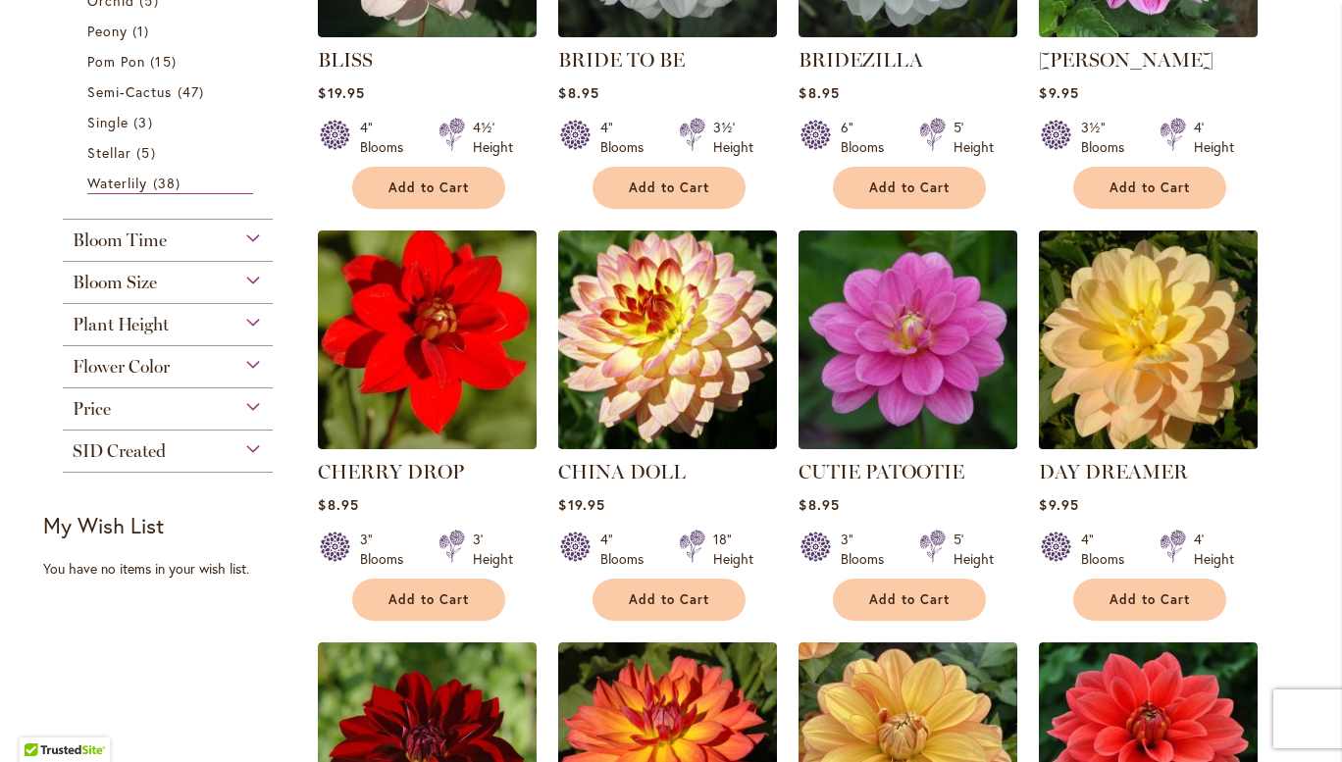
click at [1201, 363] on img at bounding box center [1148, 339] width 229 height 229
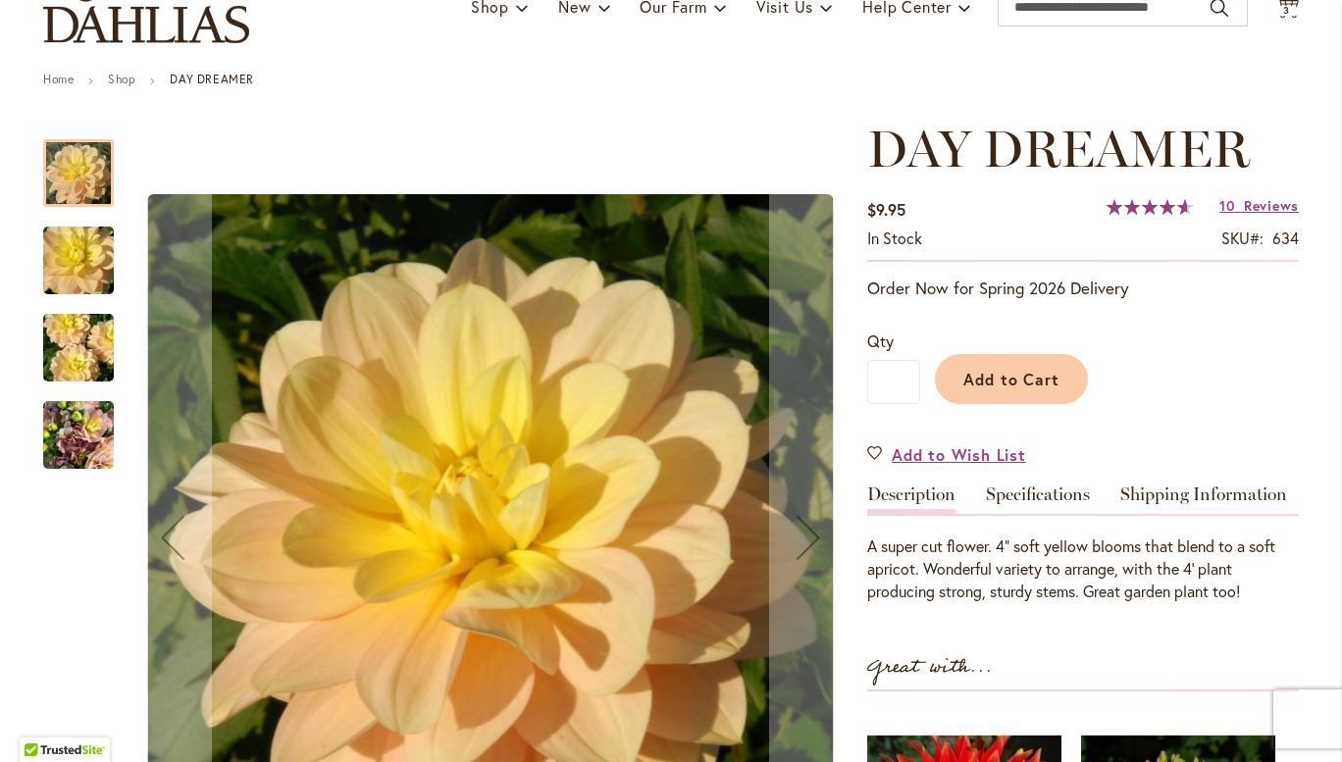
scroll to position [174, 0]
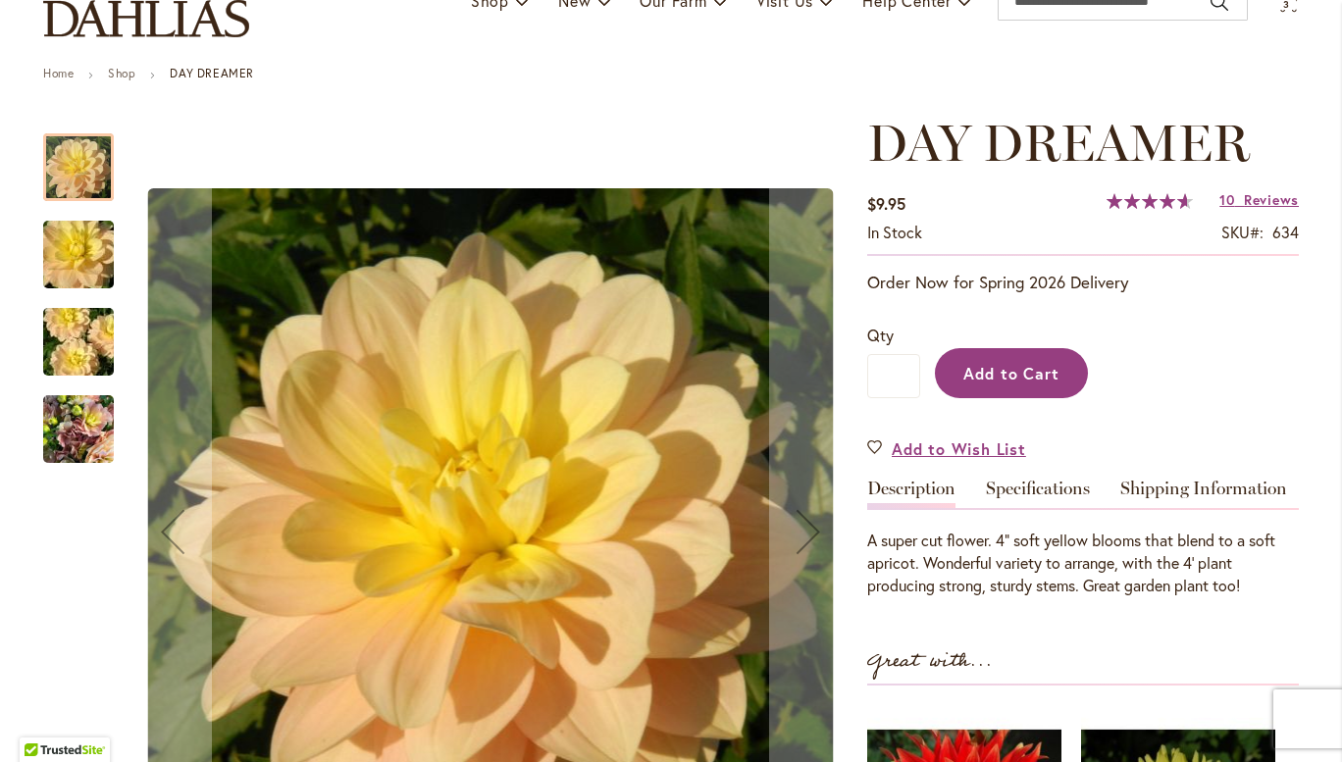
click at [1063, 372] on button "Add to Cart" at bounding box center [1011, 373] width 153 height 50
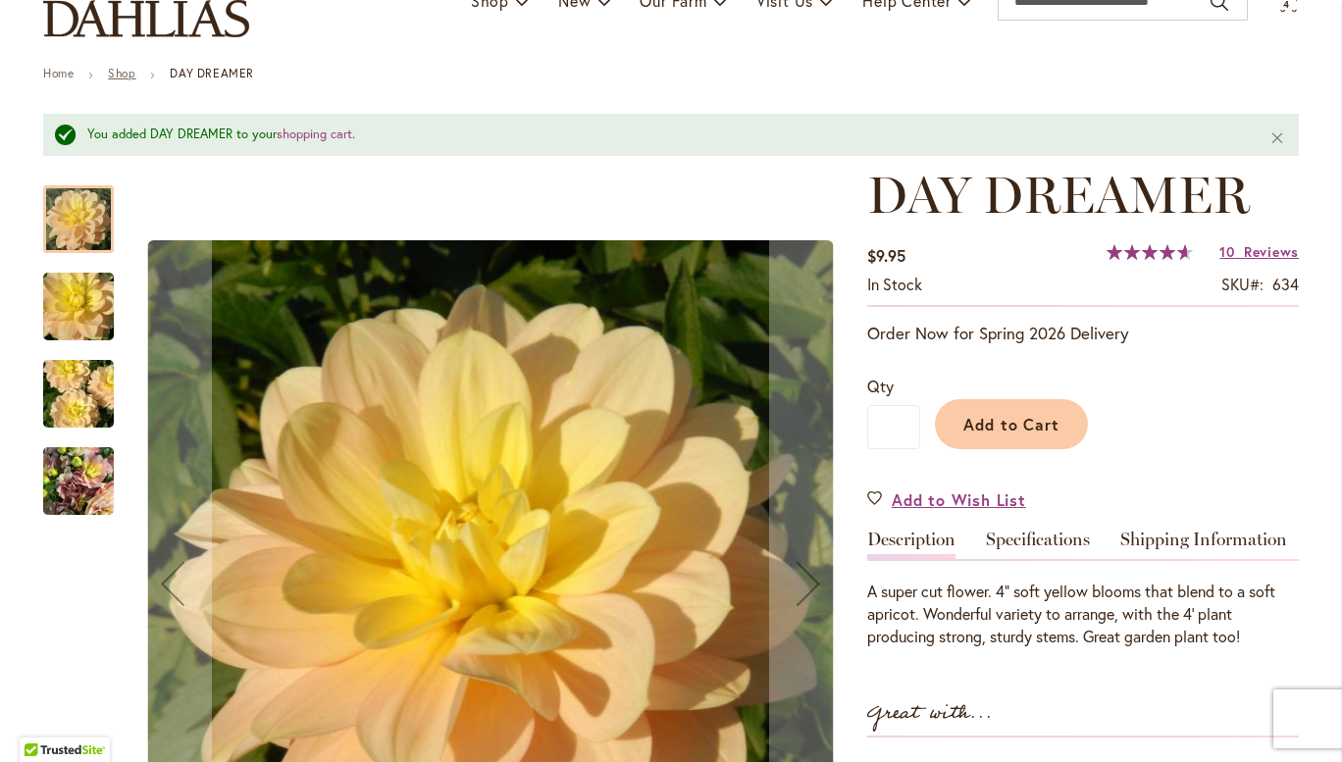
click at [113, 75] on link "Shop" at bounding box center [121, 73] width 27 height 15
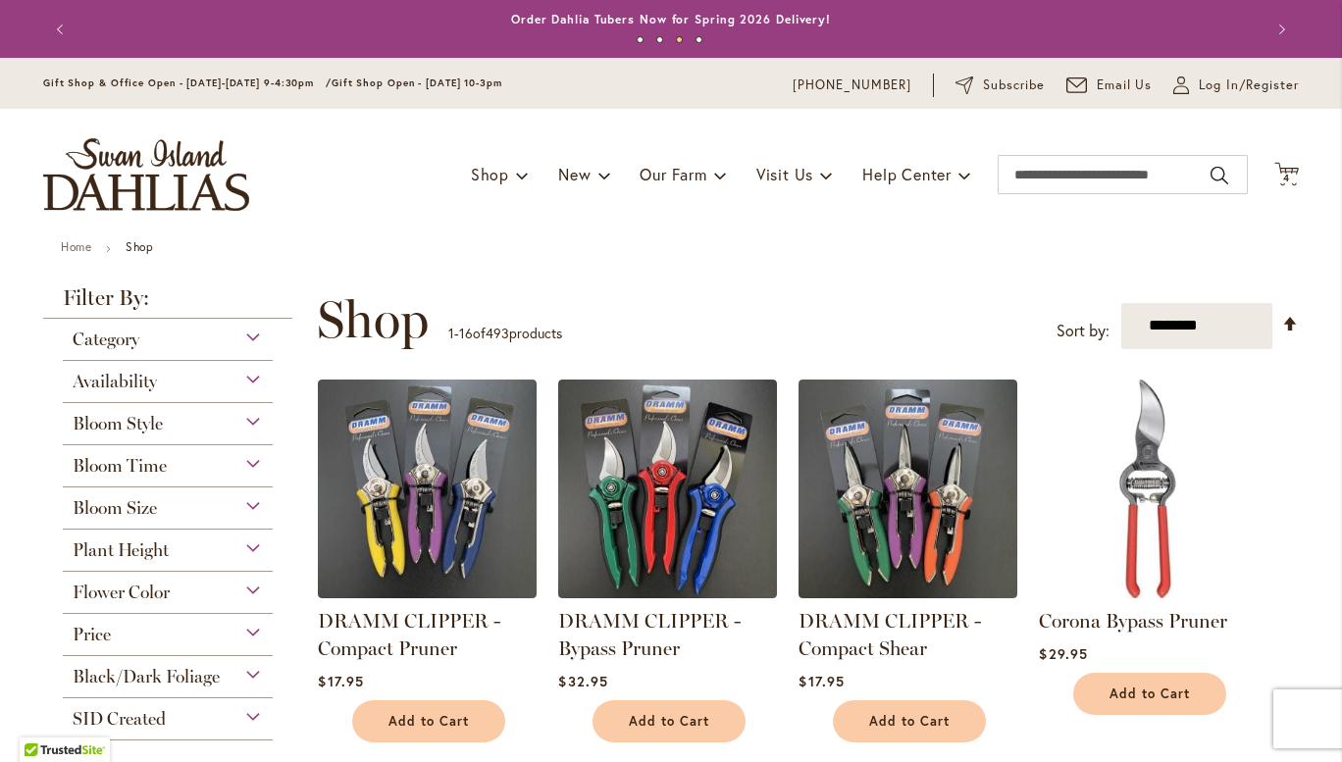
click at [255, 334] on div "Category" at bounding box center [168, 334] width 210 height 31
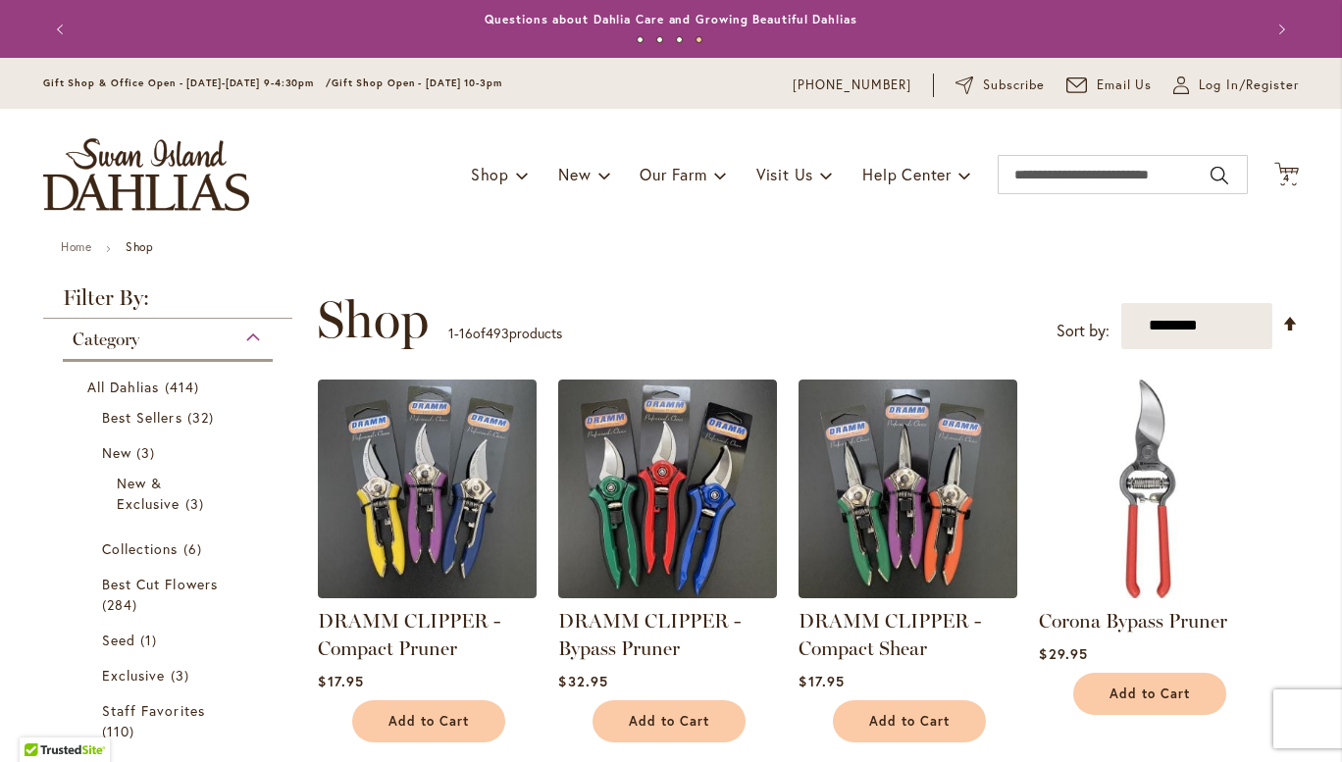
click at [259, 337] on div "Category" at bounding box center [168, 334] width 210 height 31
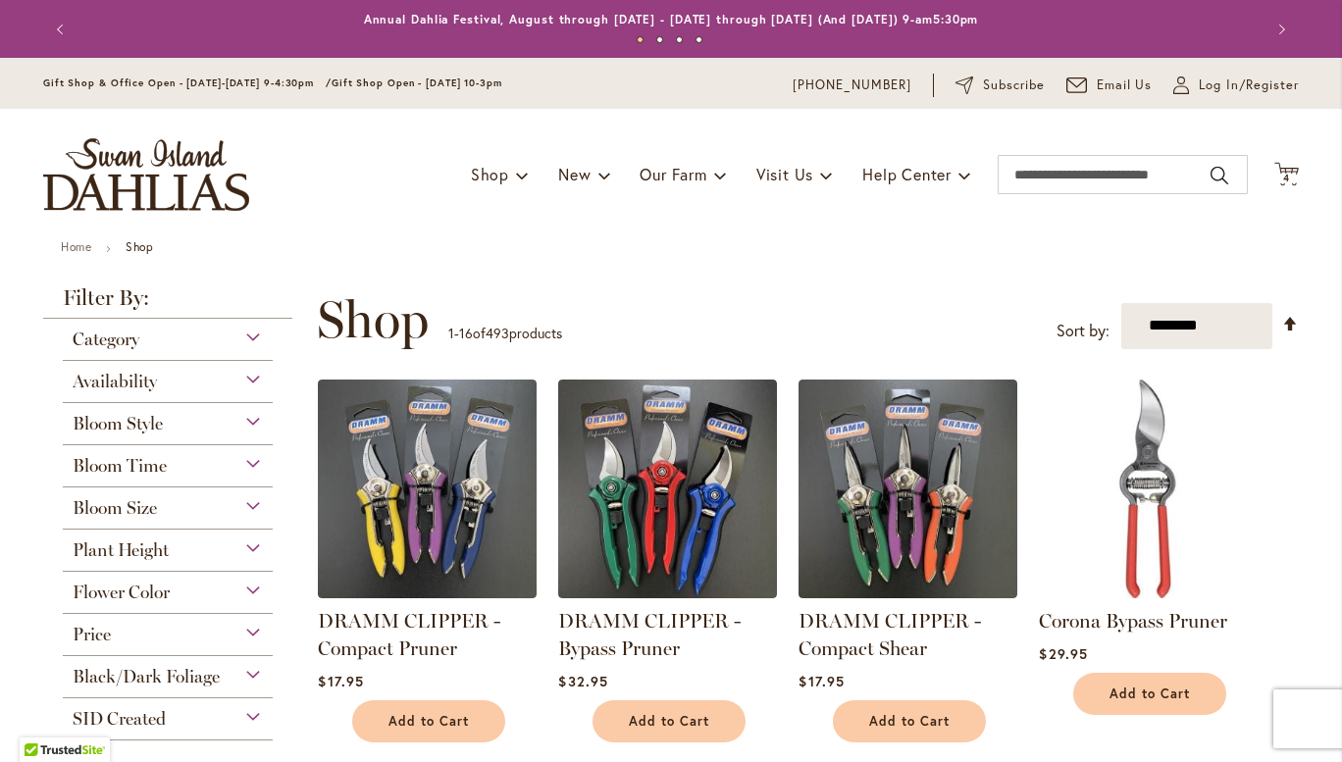
click at [254, 421] on div "Bloom Style" at bounding box center [168, 418] width 210 height 31
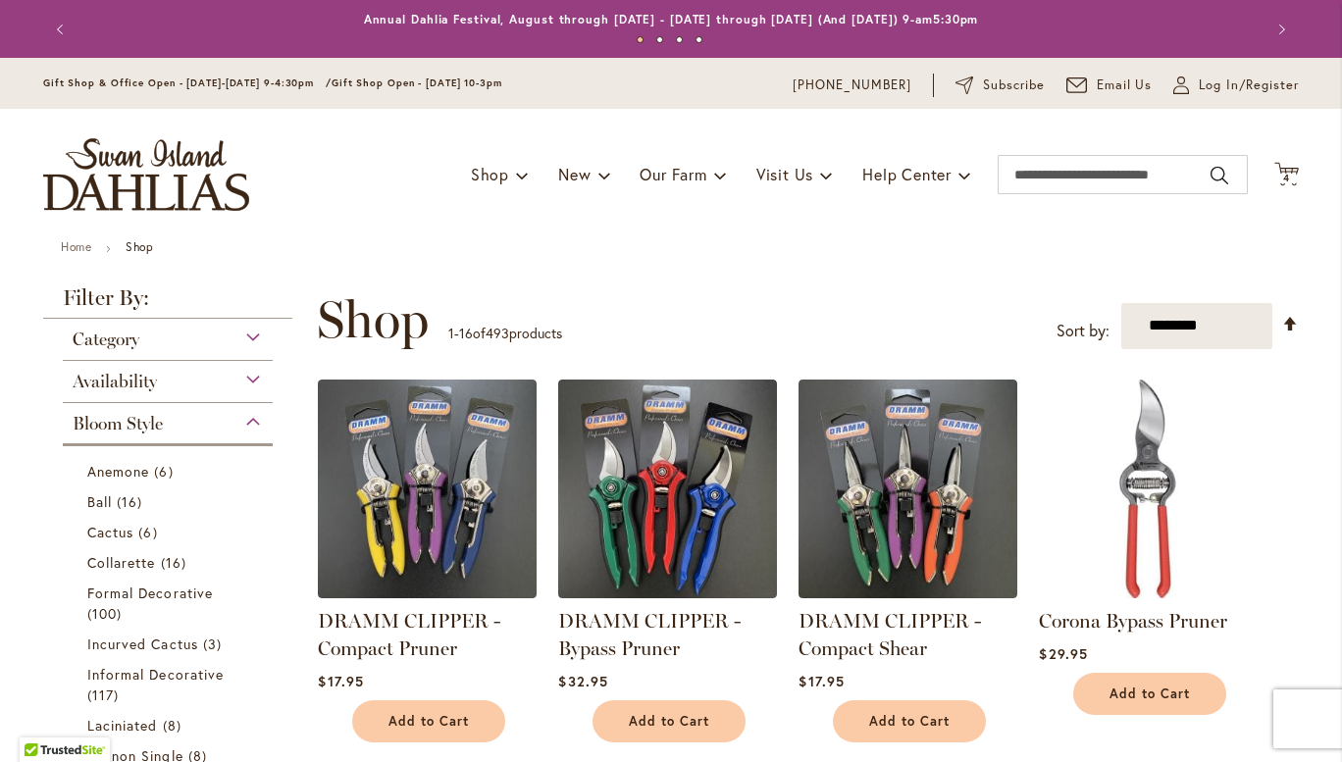
scroll to position [401, 0]
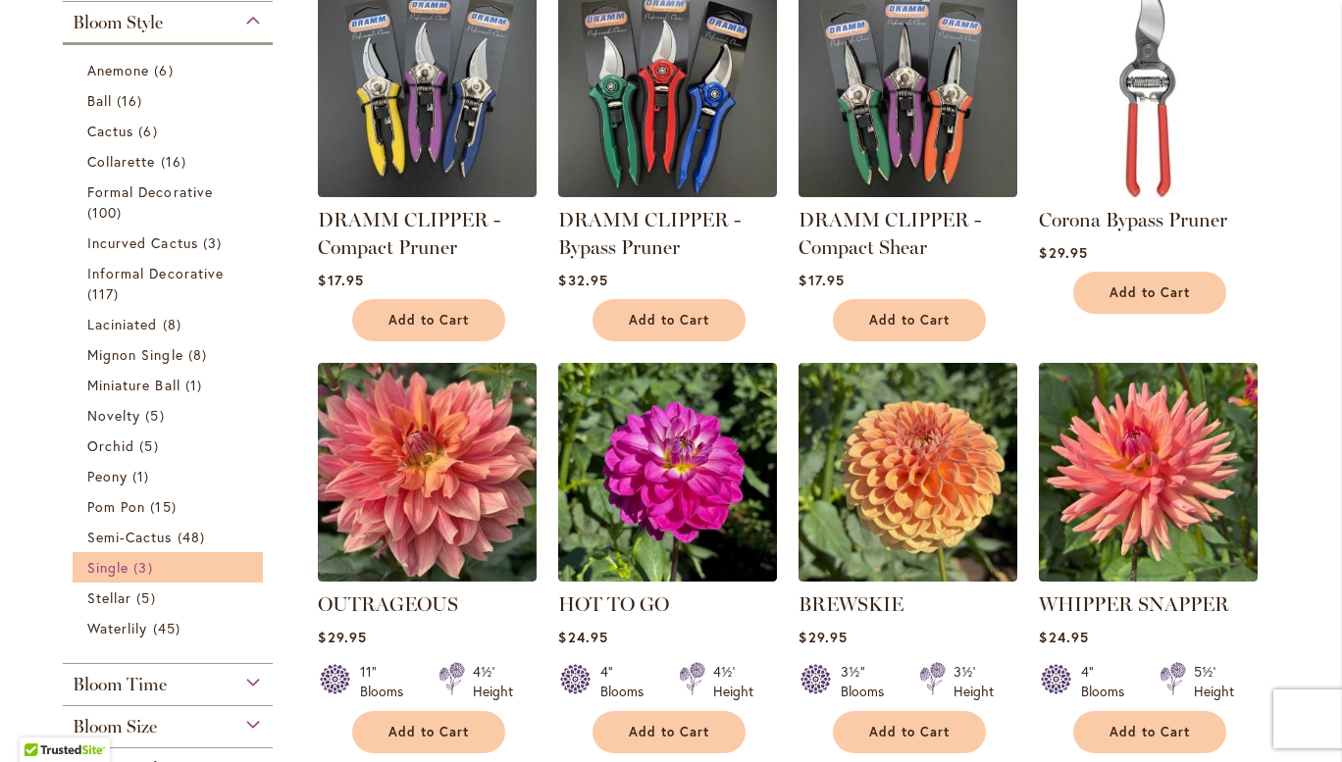
click at [125, 565] on link "Single 3 items" at bounding box center [170, 567] width 166 height 21
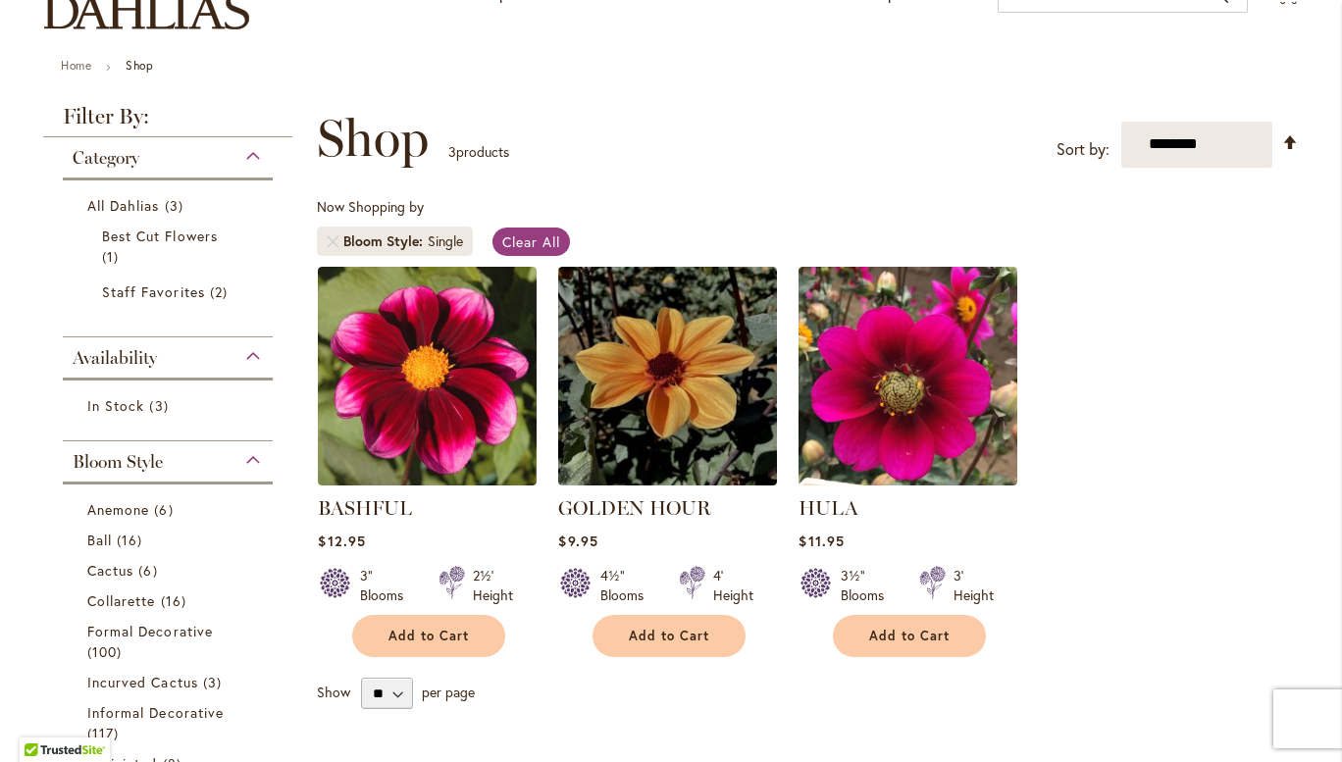
scroll to position [190, 0]
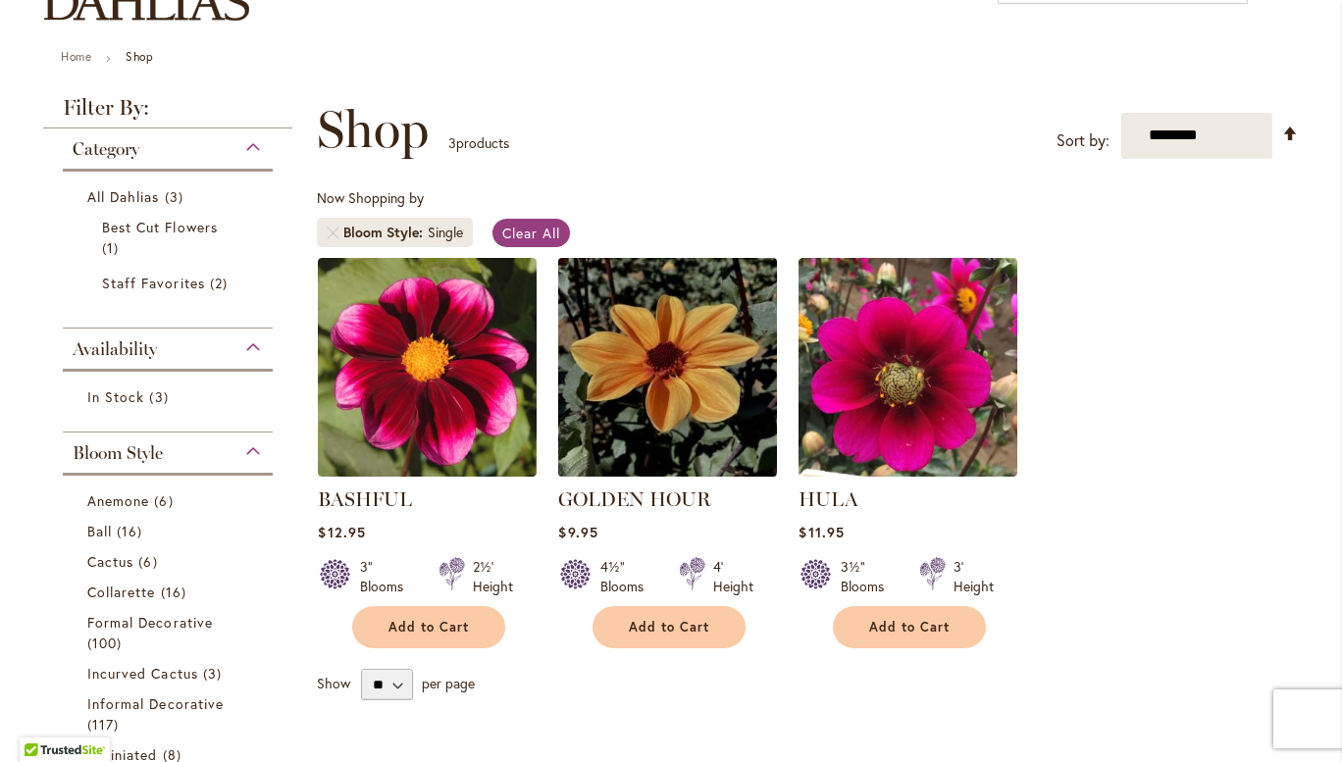
click at [725, 402] on img at bounding box center [667, 366] width 229 height 229
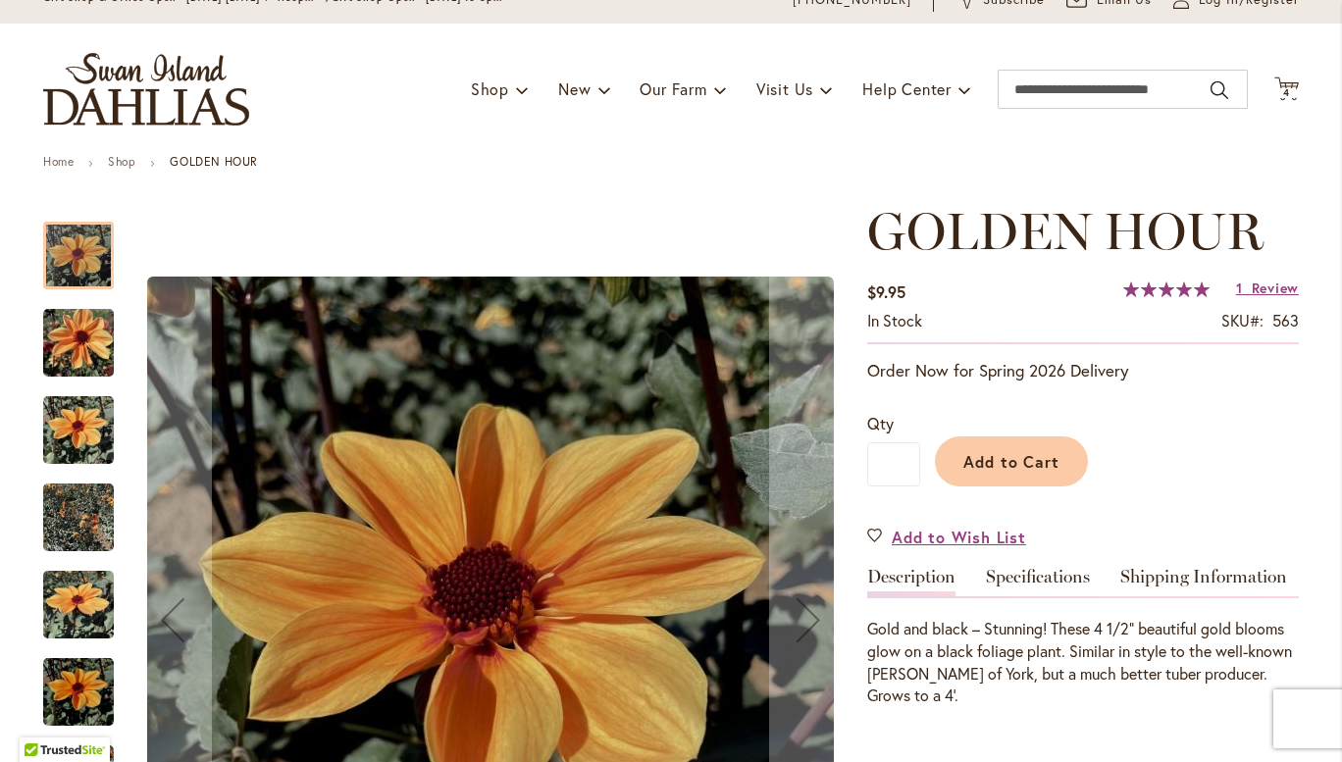
scroll to position [129, 0]
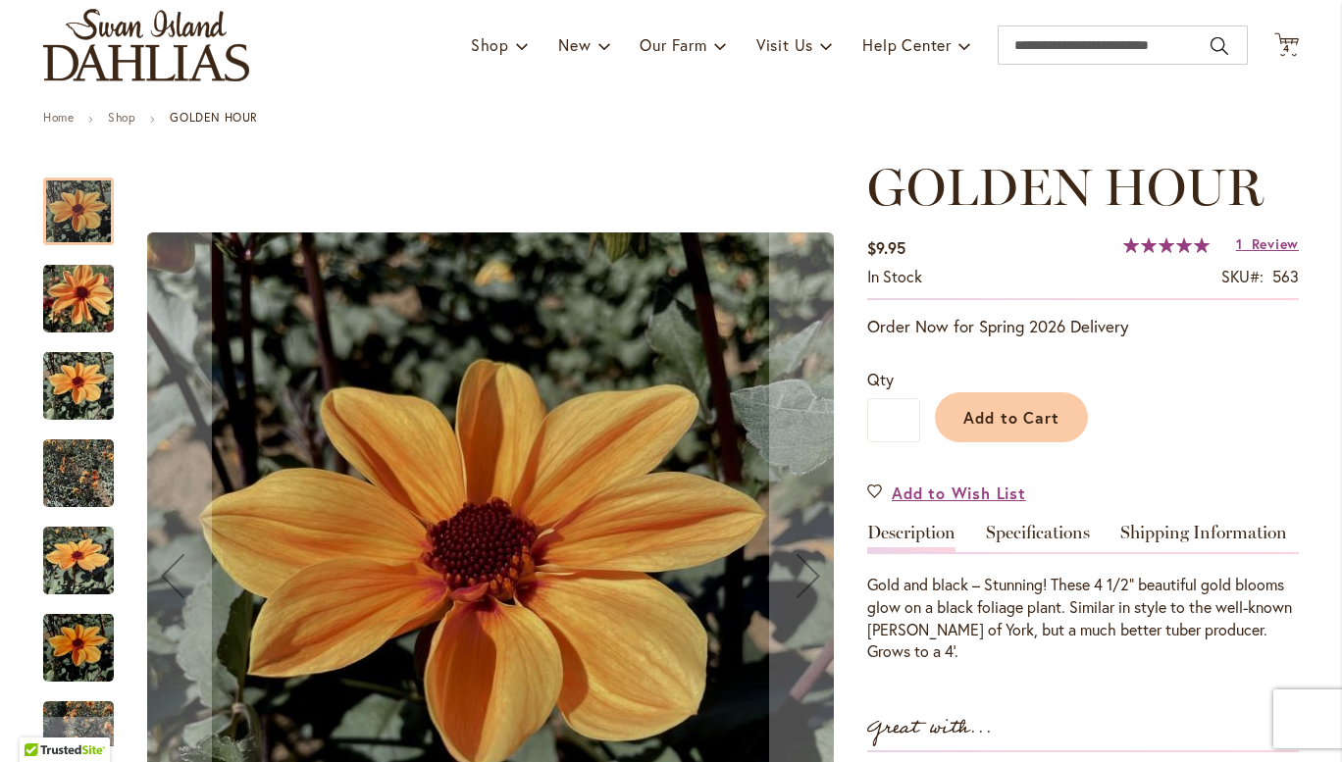
click at [74, 315] on img "Golden Hour" at bounding box center [78, 299] width 71 height 94
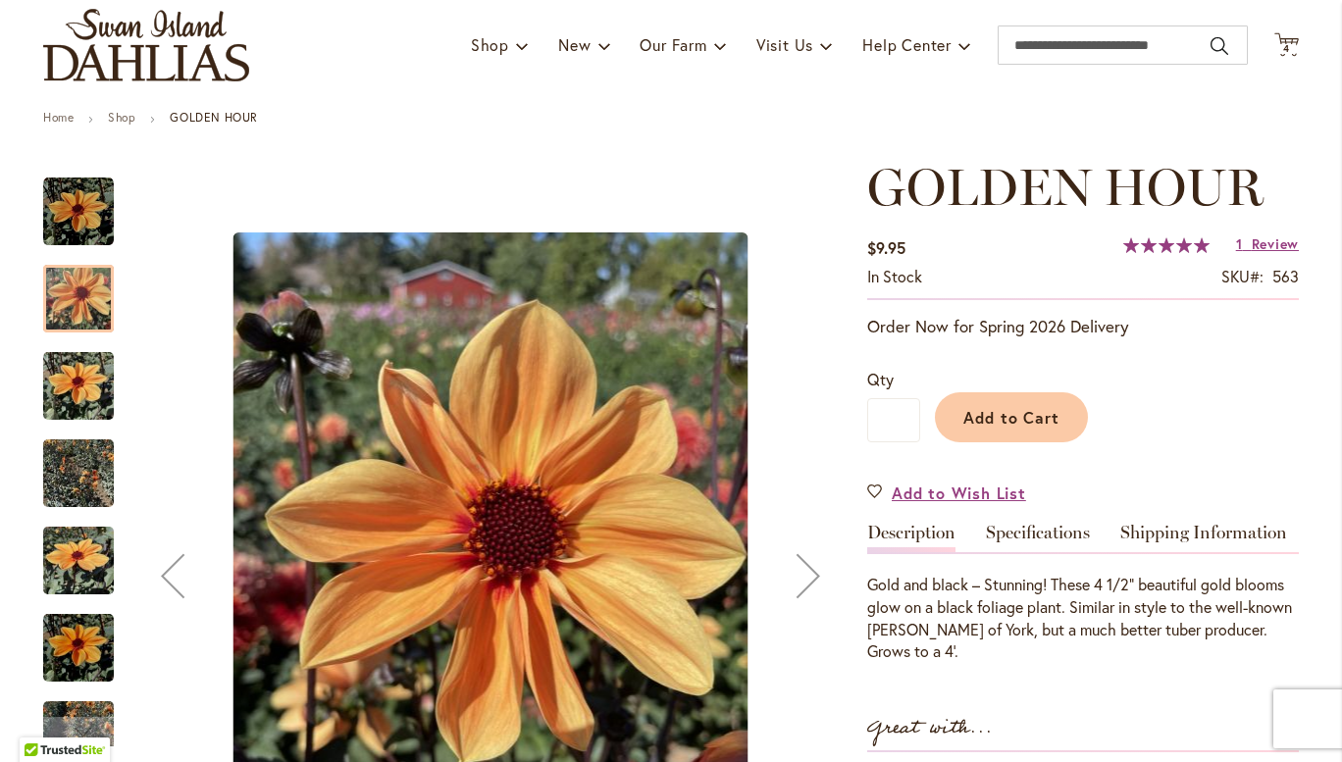
click at [85, 396] on img "Golden Hour" at bounding box center [78, 386] width 71 height 94
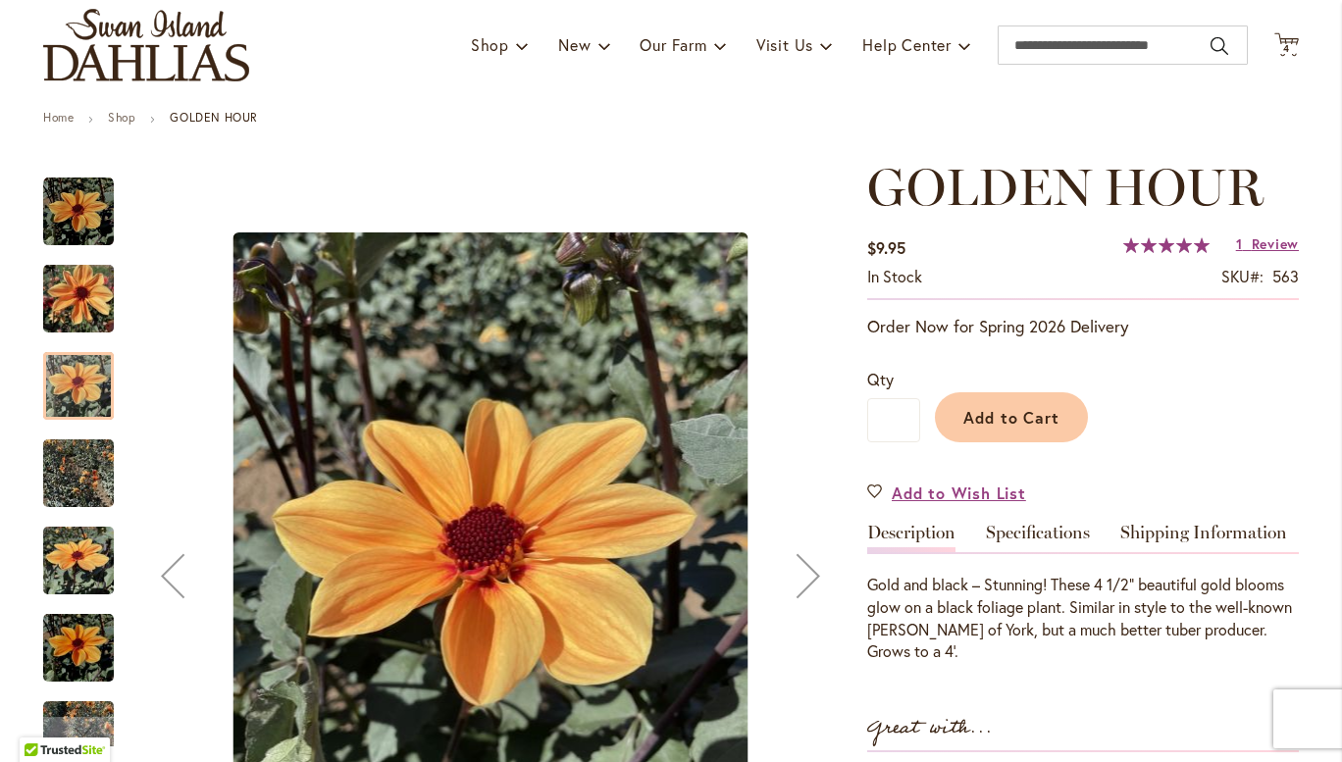
click at [82, 468] on img "Golden Hour" at bounding box center [78, 474] width 71 height 94
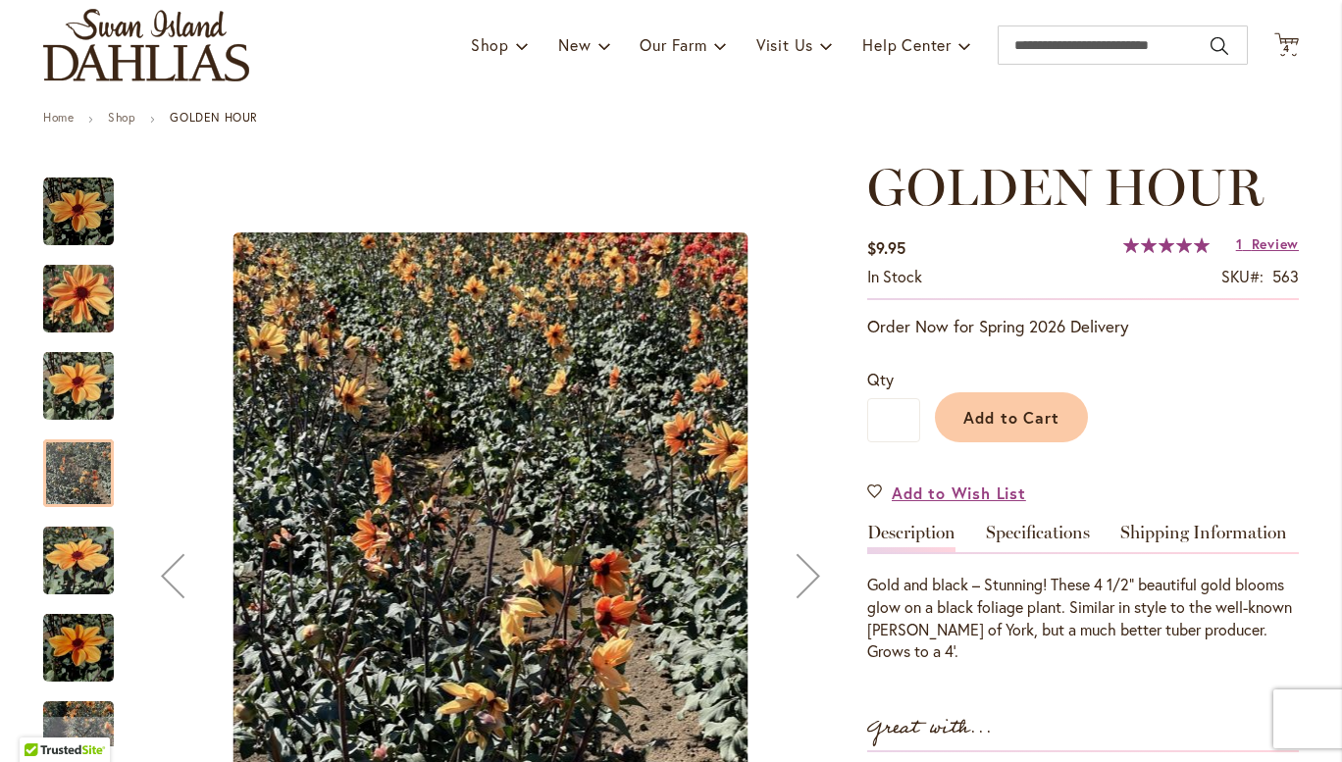
click at [91, 551] on img "Golden Hour" at bounding box center [78, 561] width 71 height 94
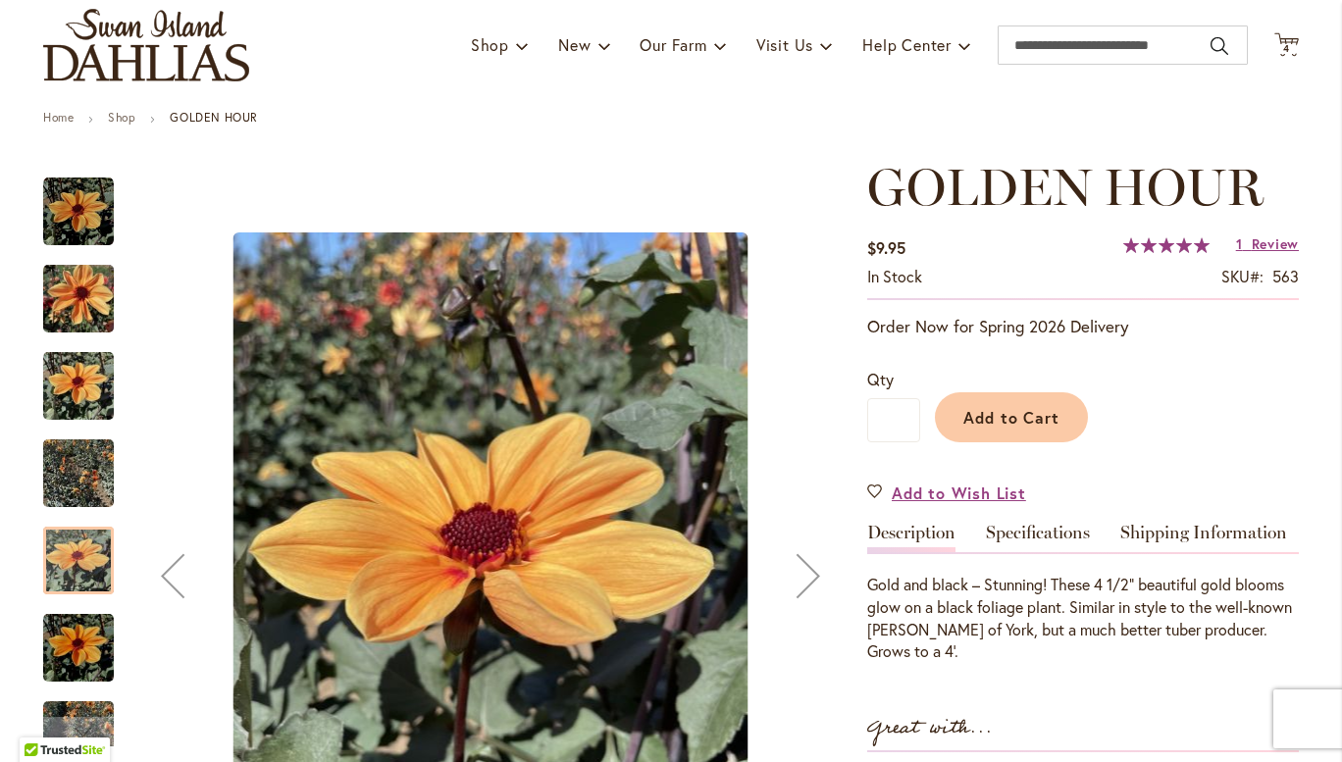
click at [82, 644] on img "Golden Hour" at bounding box center [78, 648] width 71 height 94
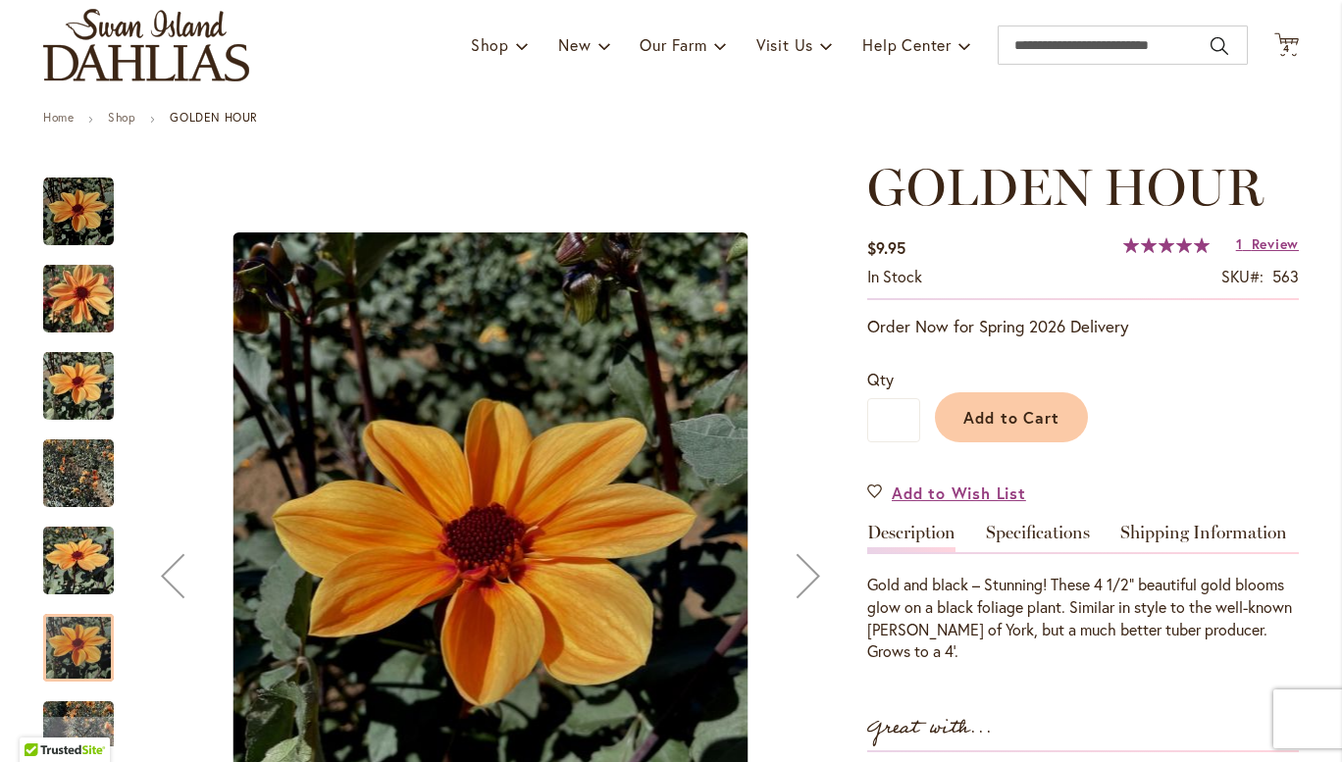
click at [76, 653] on div at bounding box center [78, 648] width 71 height 68
click at [75, 573] on img "Golden Hour" at bounding box center [78, 561] width 71 height 94
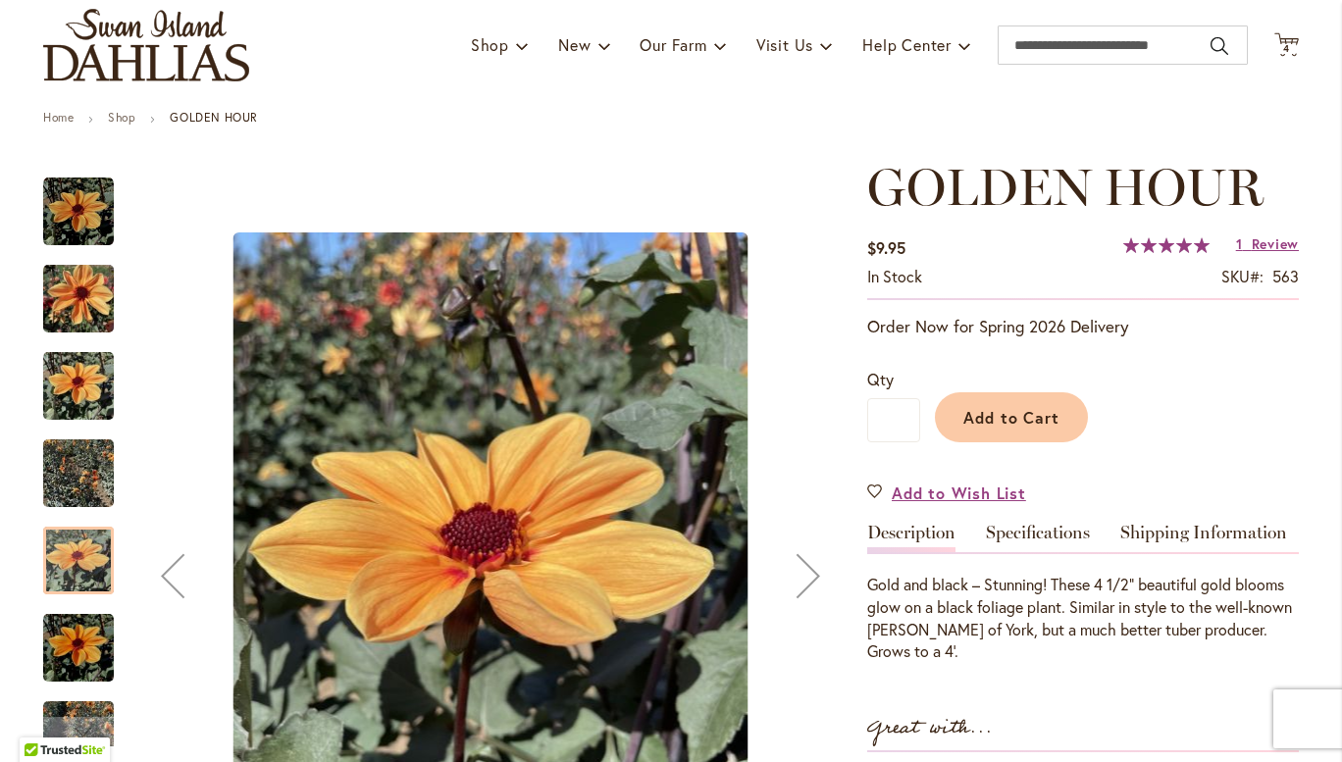
click at [78, 471] on img "Golden Hour" at bounding box center [78, 474] width 71 height 94
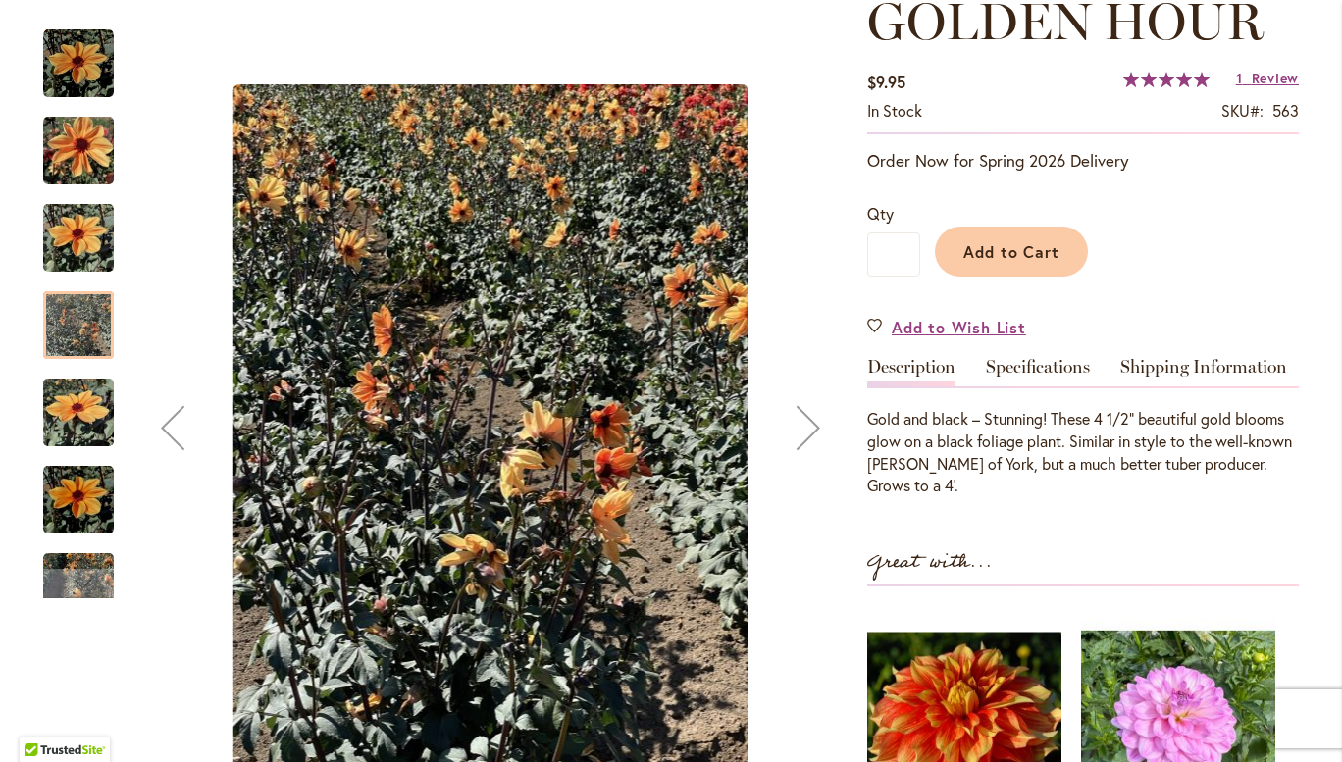
scroll to position [287, 0]
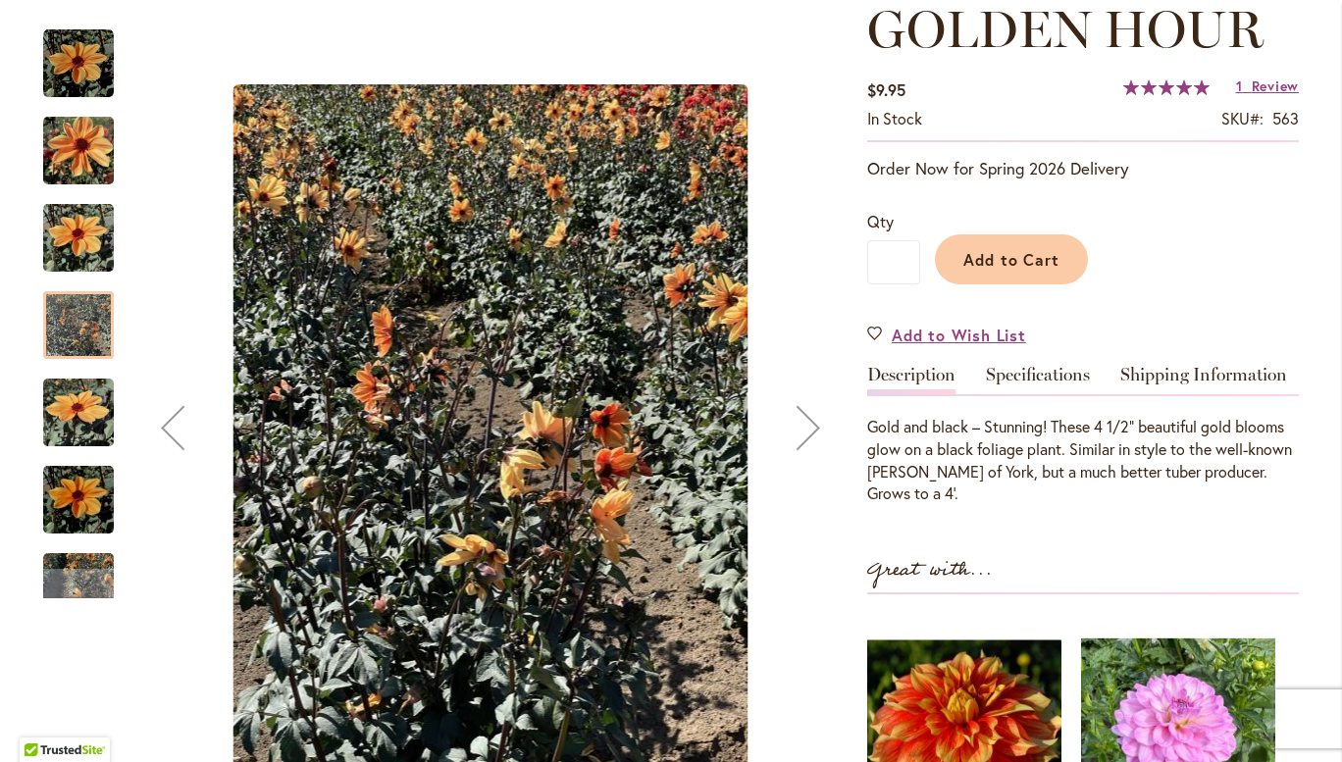
click at [1187, 517] on div "GOLDEN HOUR $9.95 In stock SKU 563 Rating: 100 % of 100 1 Review Add Your Revie…" at bounding box center [1082, 541] width 431 height 1082
click at [1176, 535] on div "GOLDEN HOUR $9.95 In stock SKU 563 Rating: 100 % of 100 1 Review Add Your Revie…" at bounding box center [1082, 541] width 431 height 1082
click at [1048, 261] on span "Add to Cart" at bounding box center [1011, 259] width 97 height 21
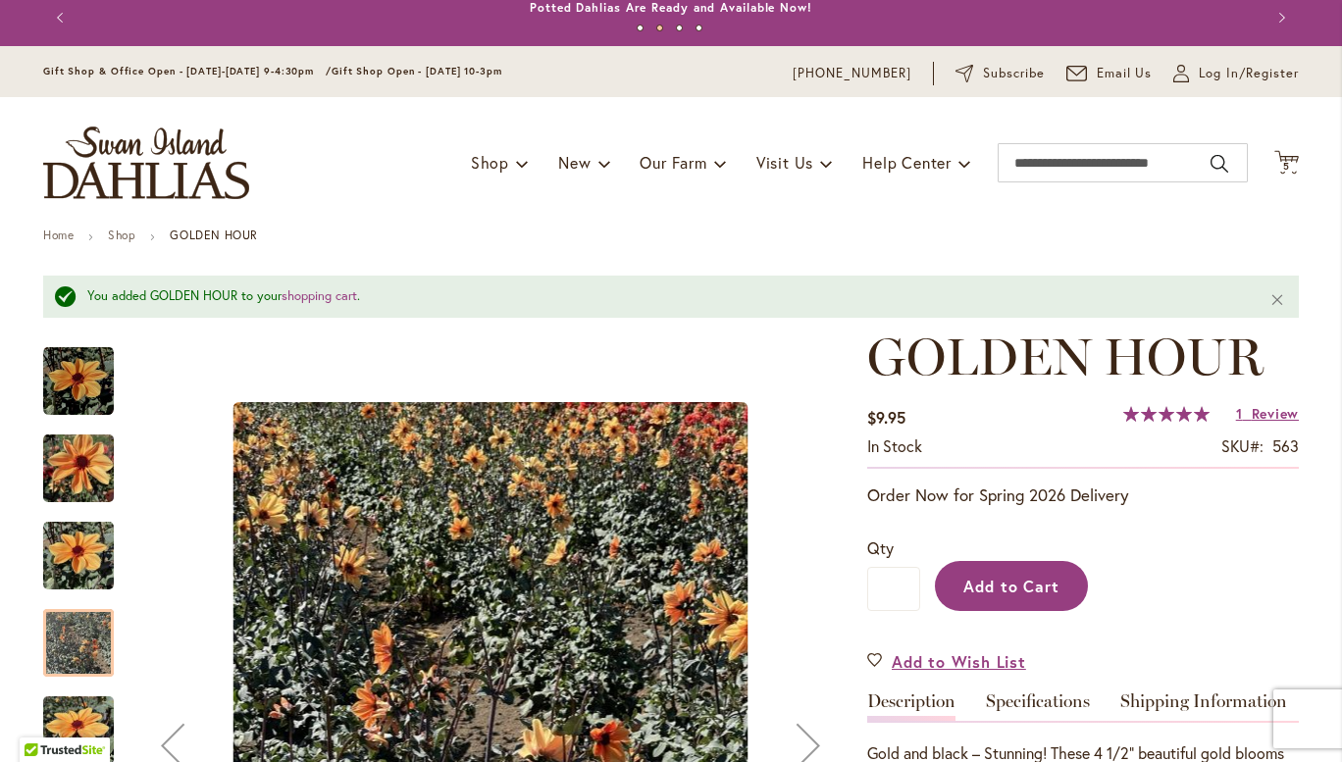
scroll to position [0, 0]
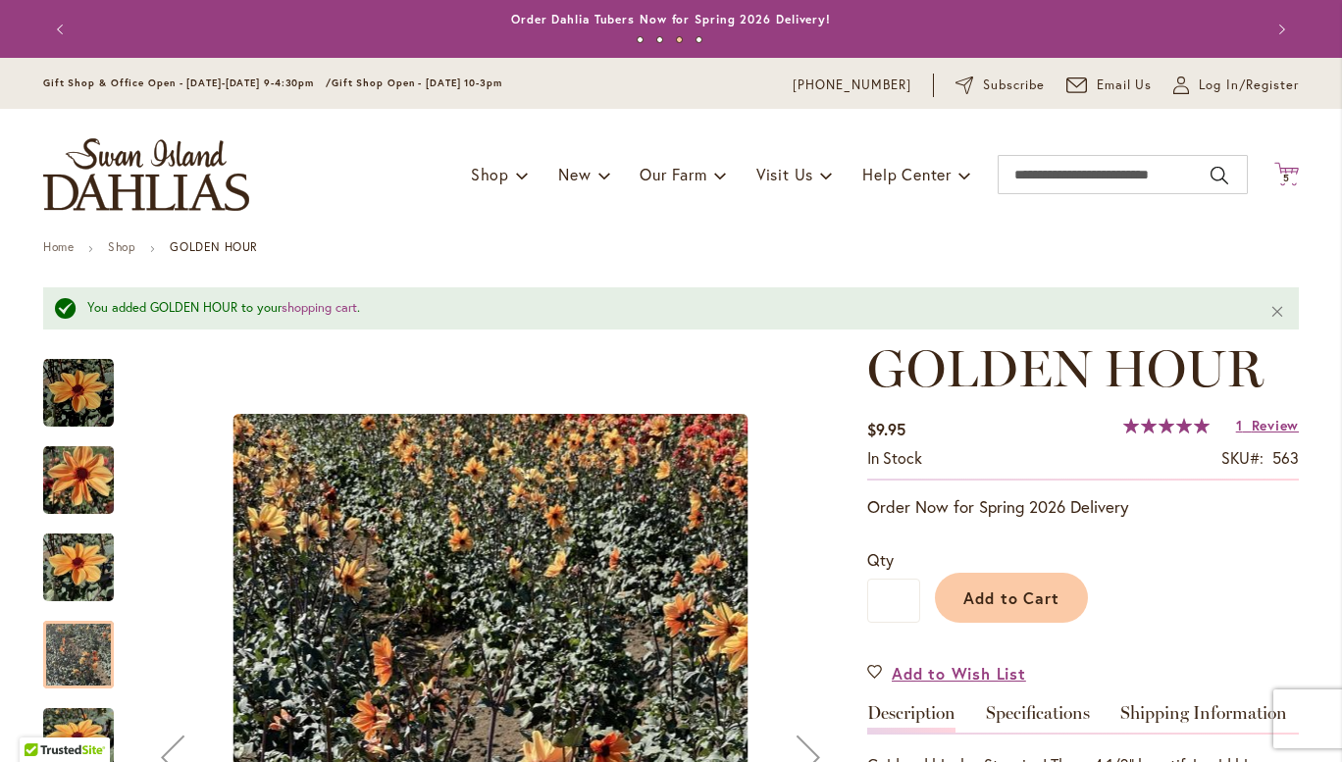
click at [1283, 177] on span "5" at bounding box center [1286, 178] width 7 height 13
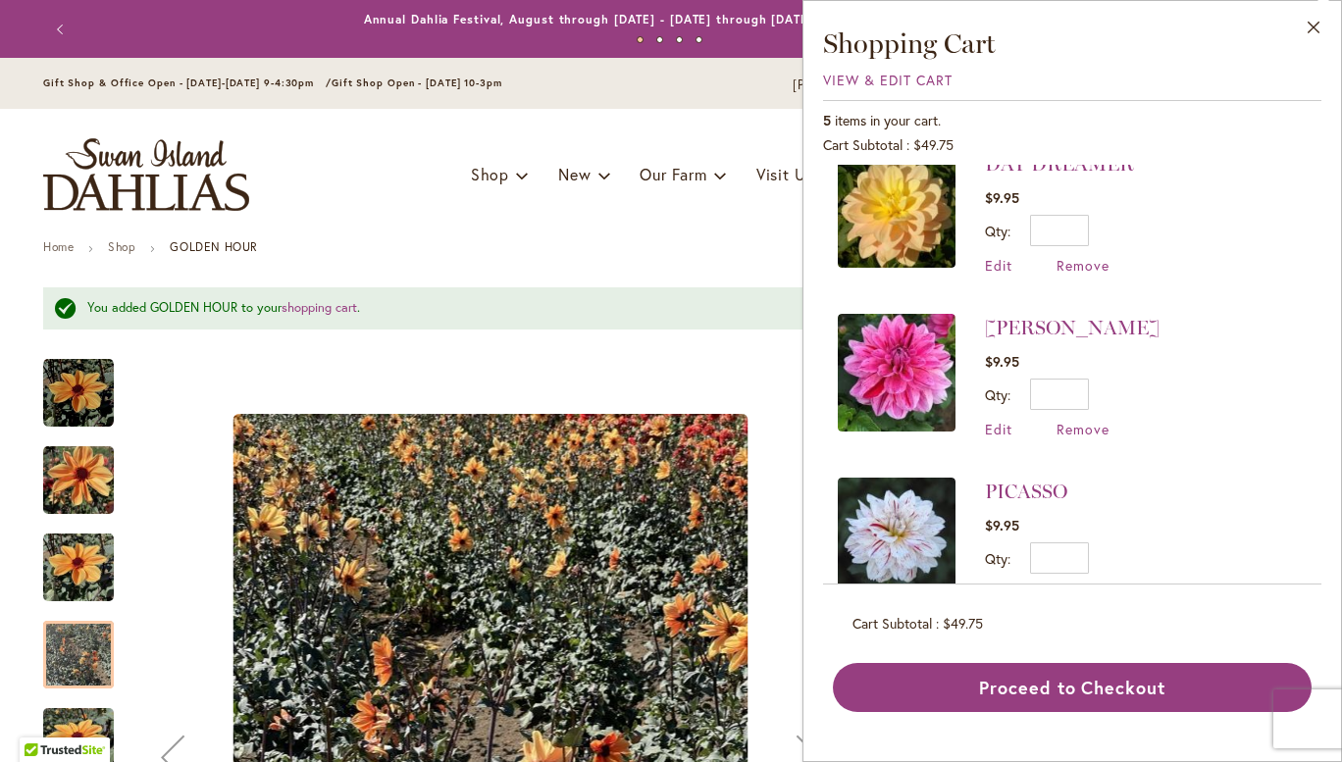
scroll to position [194, 0]
click at [1087, 431] on span "Remove" at bounding box center [1082, 428] width 53 height 19
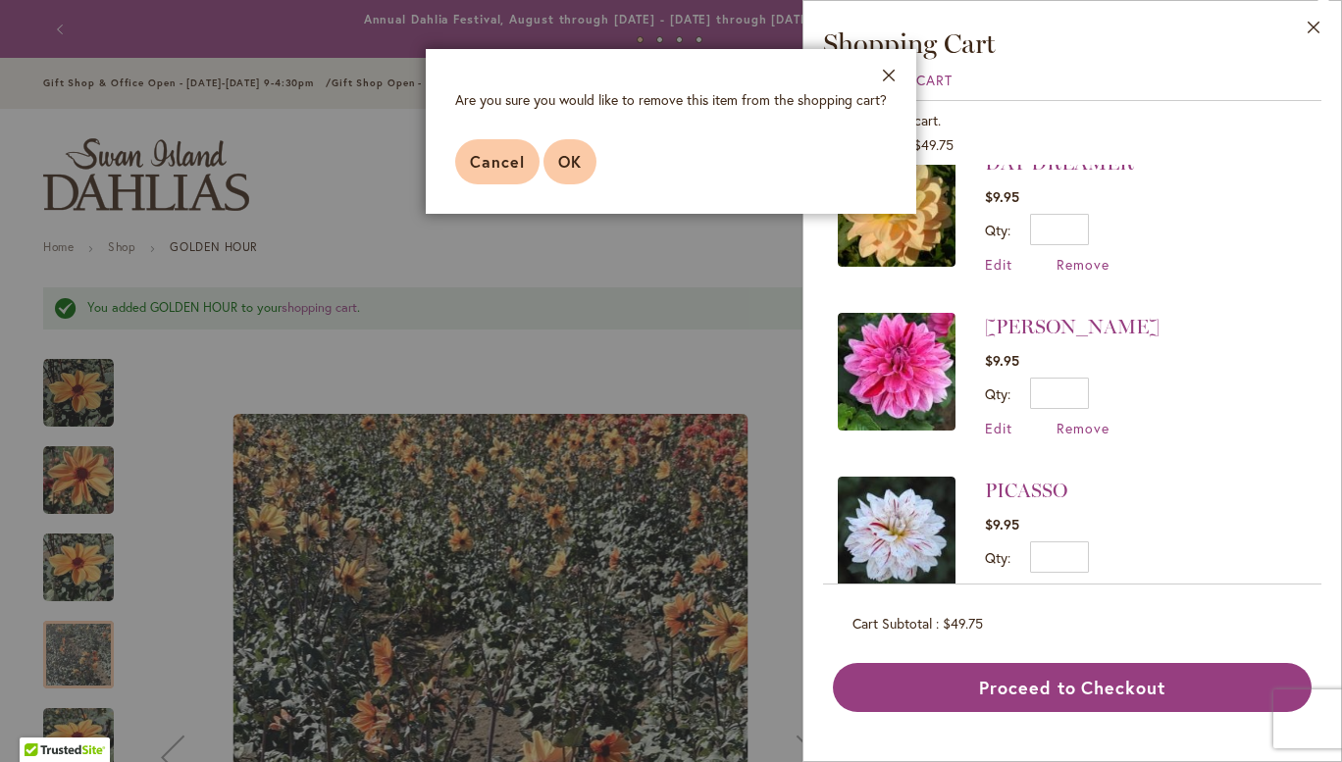
click at [579, 168] on span "OK" at bounding box center [570, 161] width 24 height 21
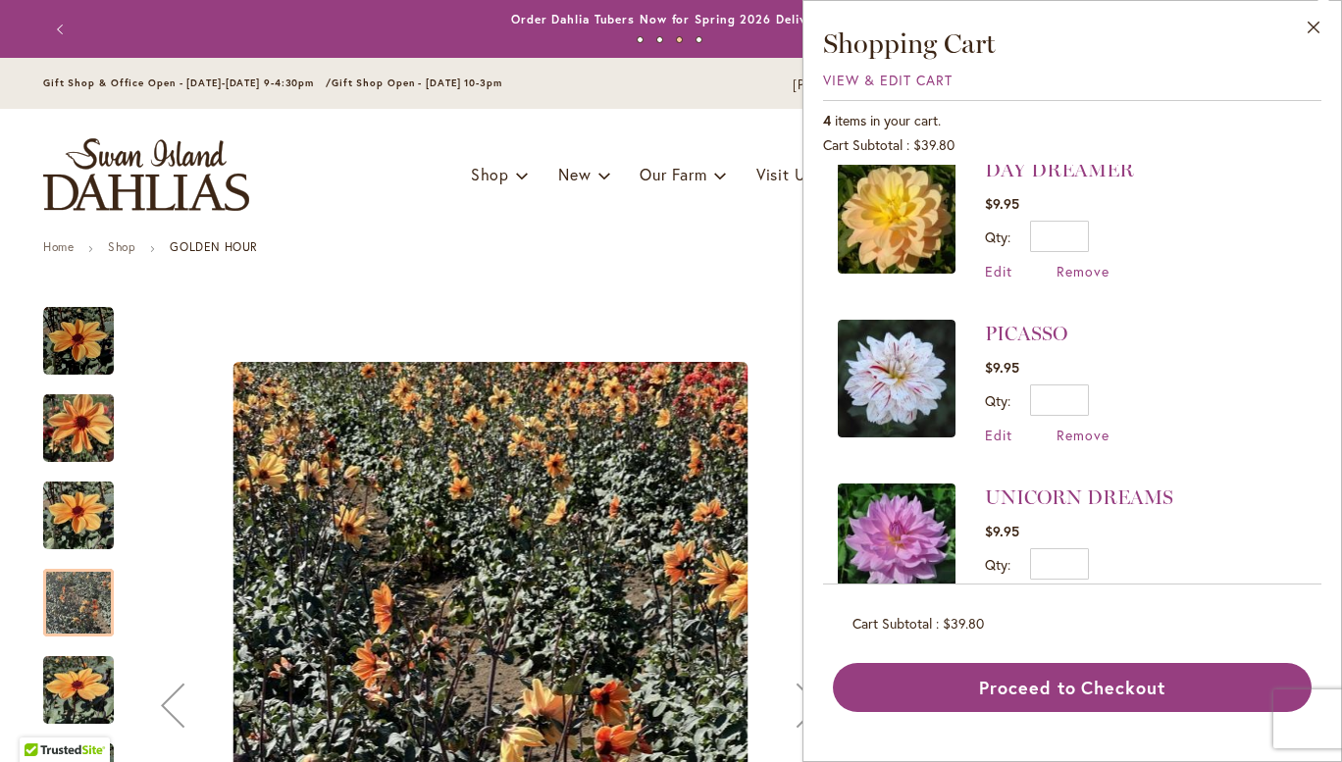
scroll to position [240, 0]
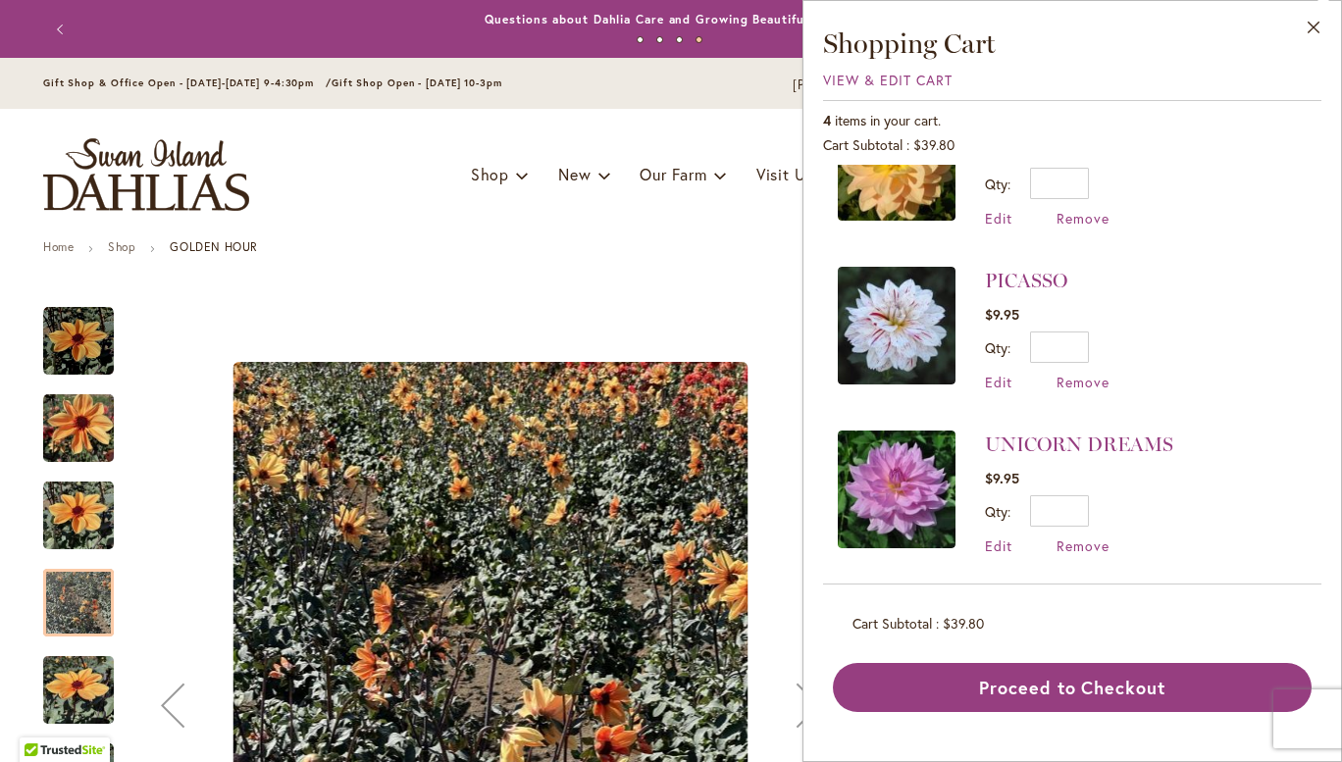
click at [736, 287] on div "Golden Hour" at bounding box center [490, 705] width 714 height 836
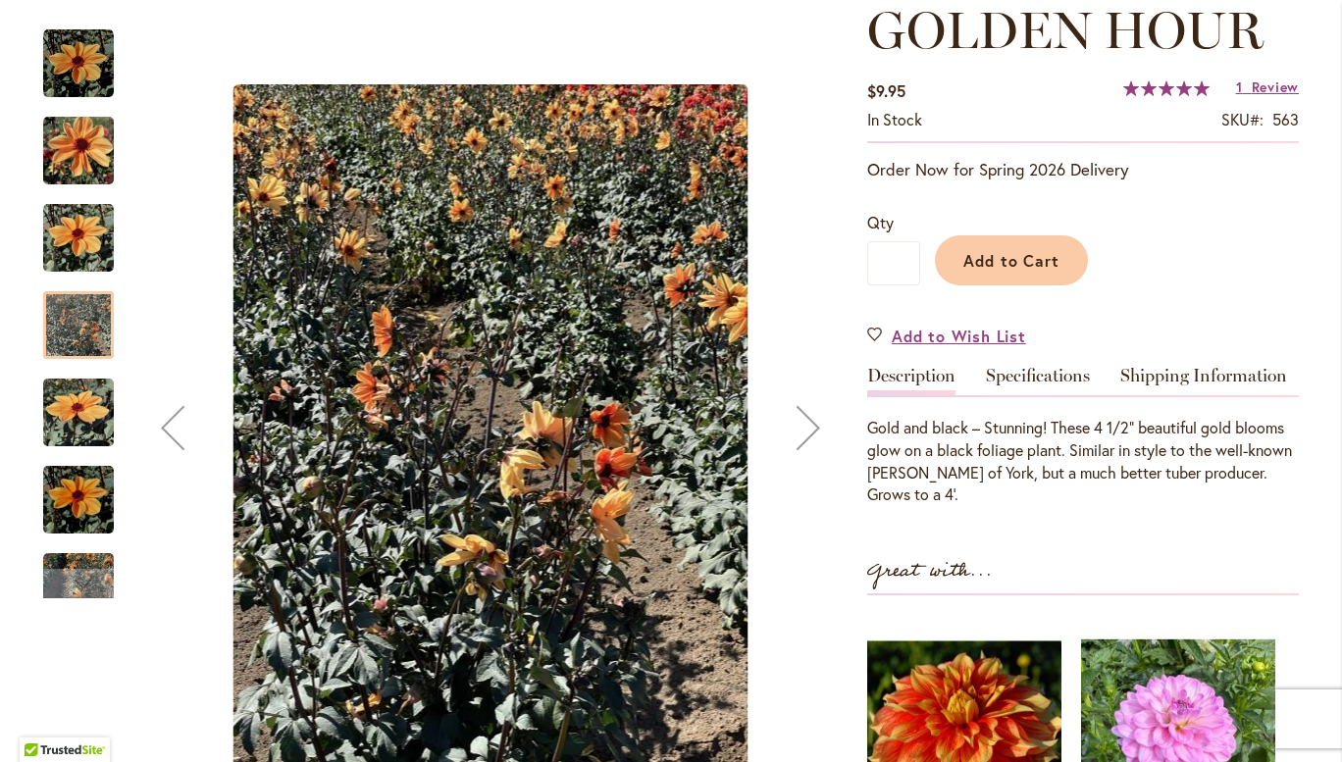
scroll to position [0, 0]
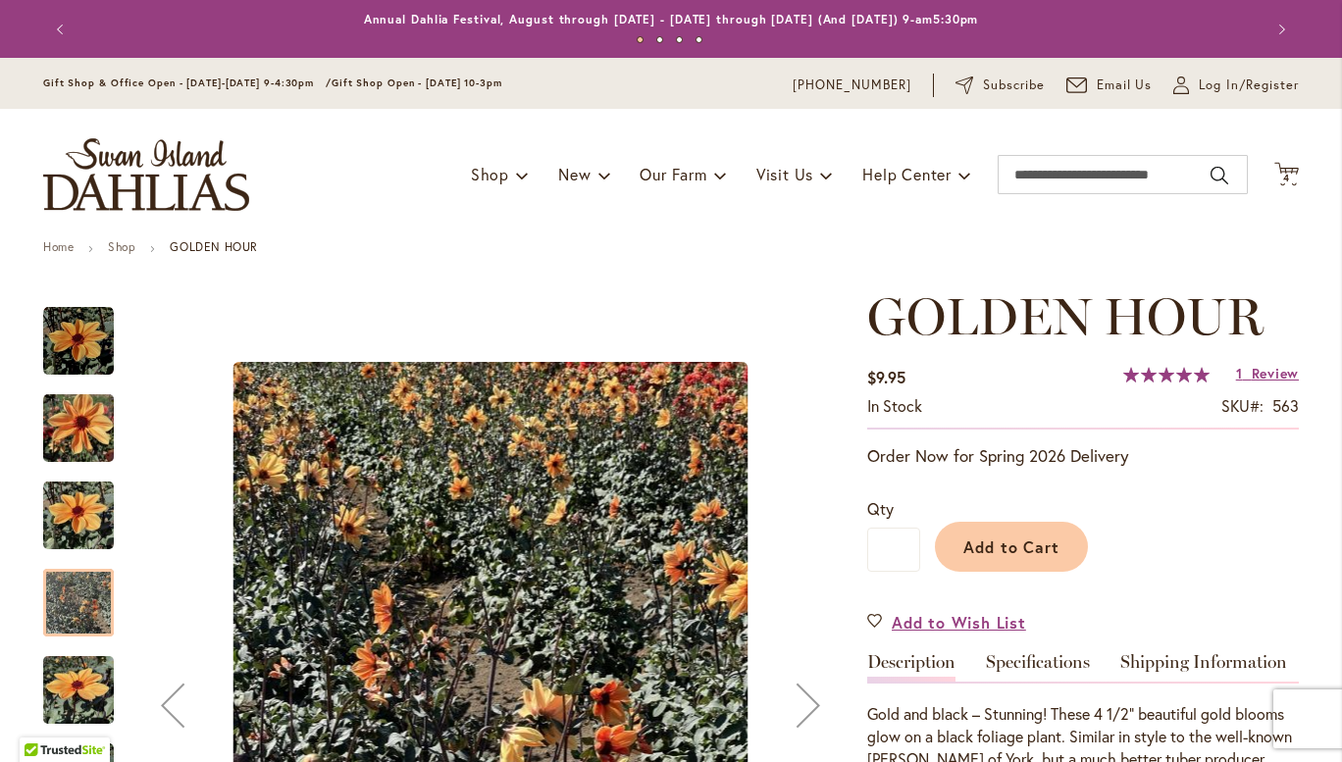
click at [179, 197] on img "store logo" at bounding box center [146, 174] width 206 height 73
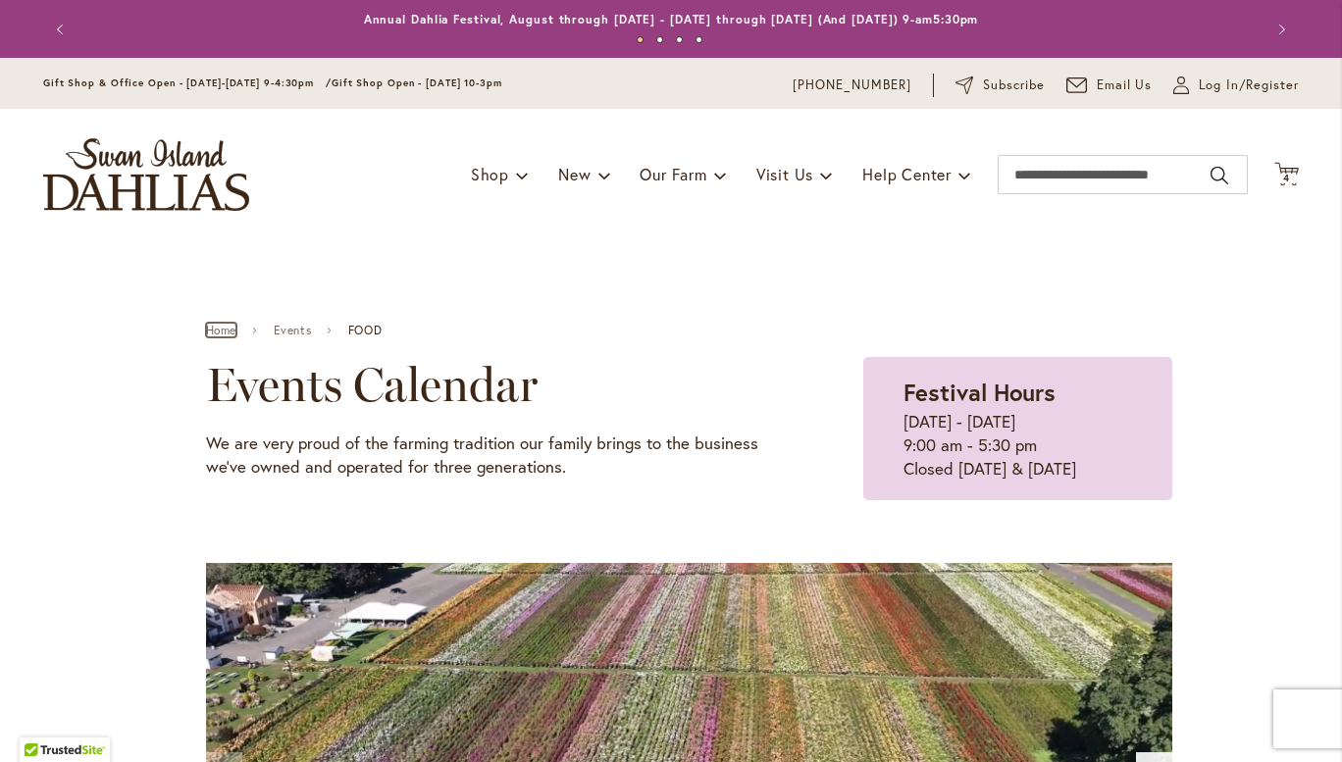
click at [219, 329] on link "Home" at bounding box center [221, 331] width 30 height 14
click at [491, 176] on span "Shop" at bounding box center [490, 174] width 38 height 21
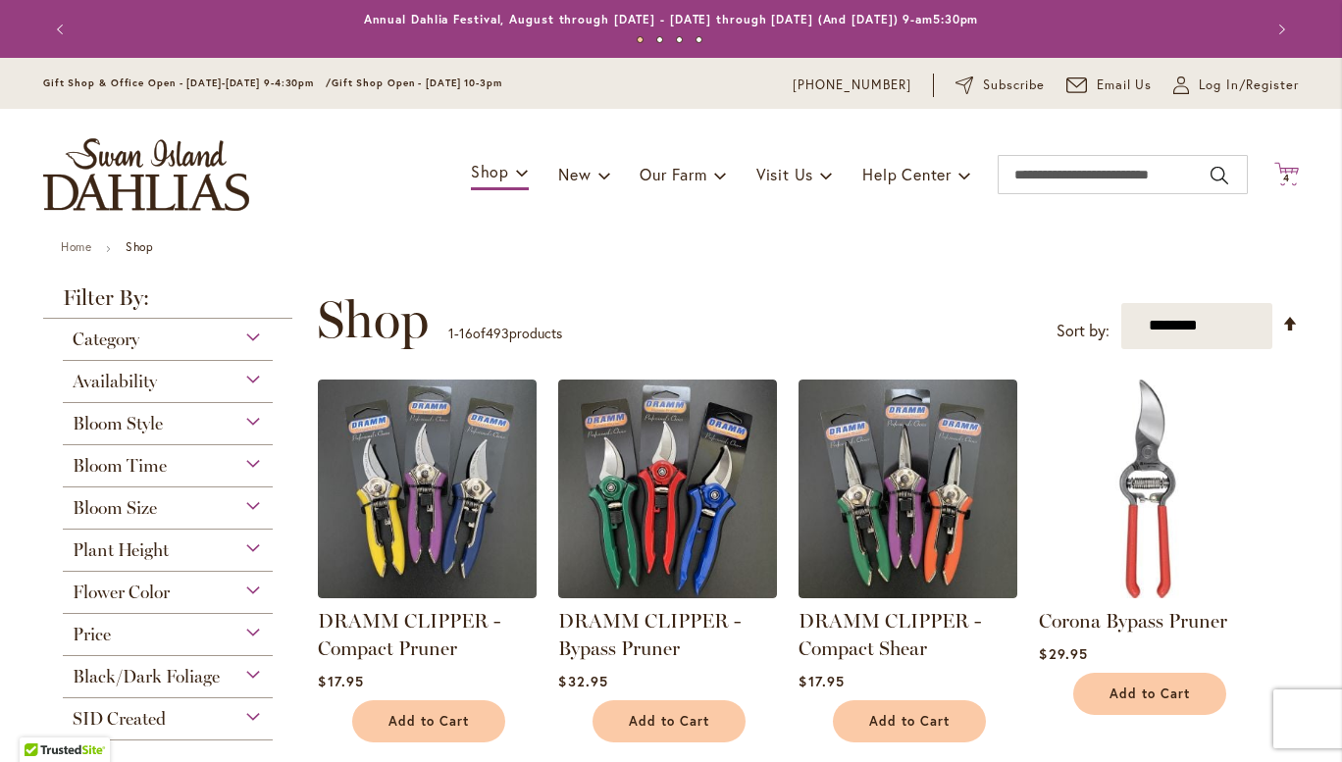
click at [1289, 172] on icon at bounding box center [1286, 174] width 25 height 24
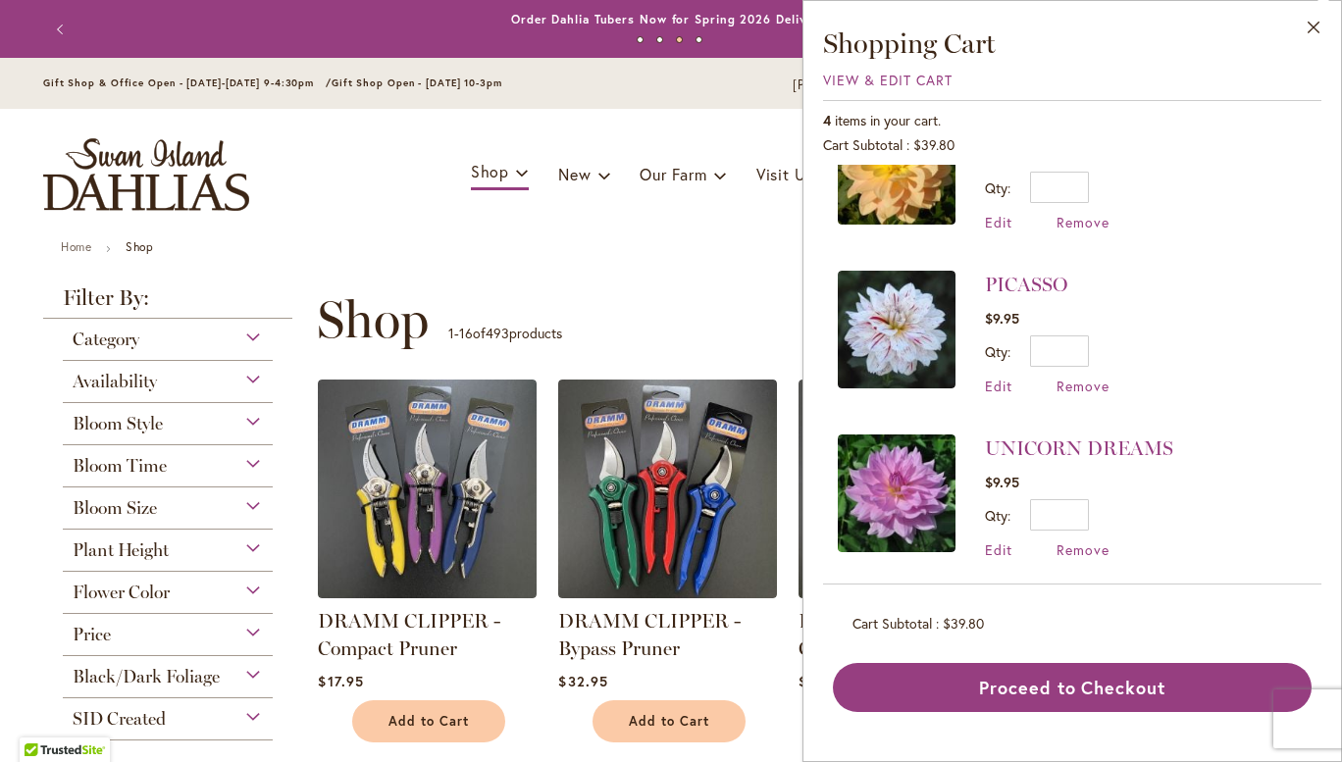
scroll to position [240, 0]
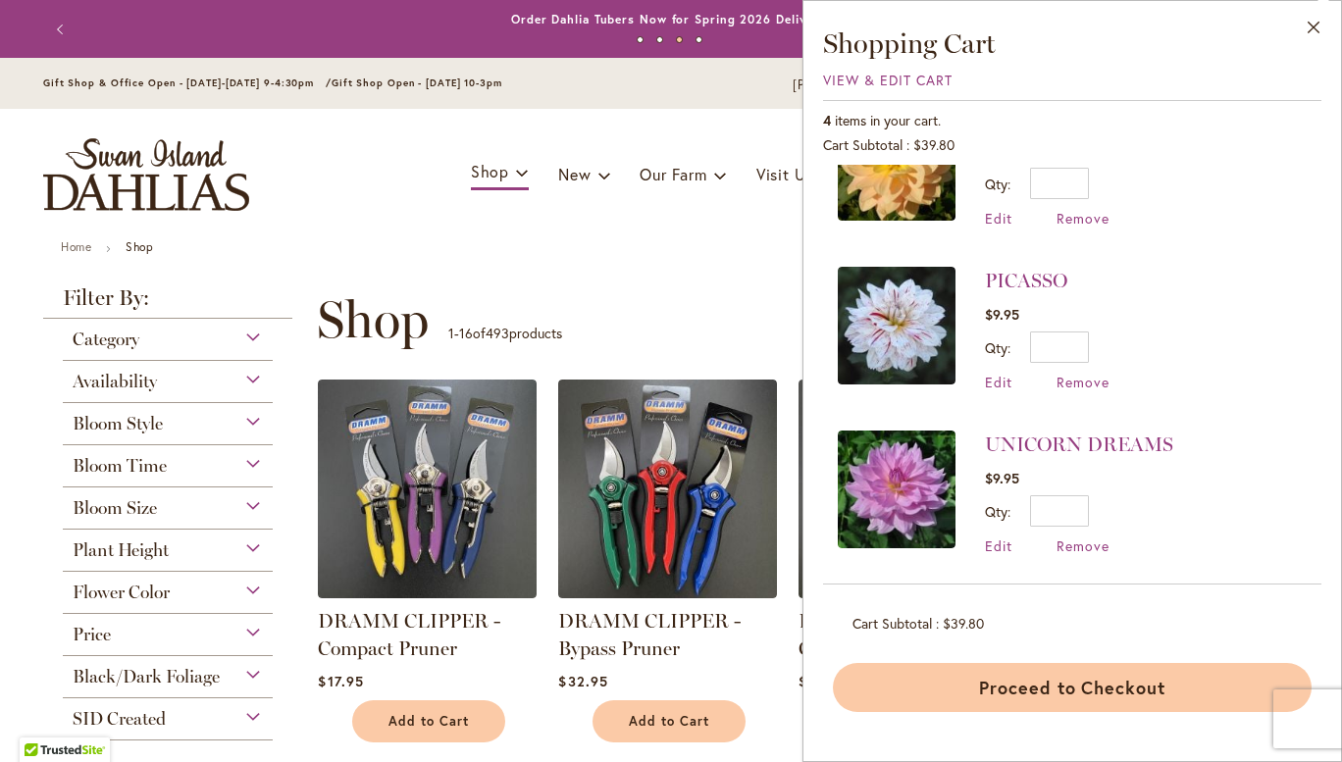
click at [1130, 689] on button "Proceed to Checkout" at bounding box center [1072, 687] width 479 height 49
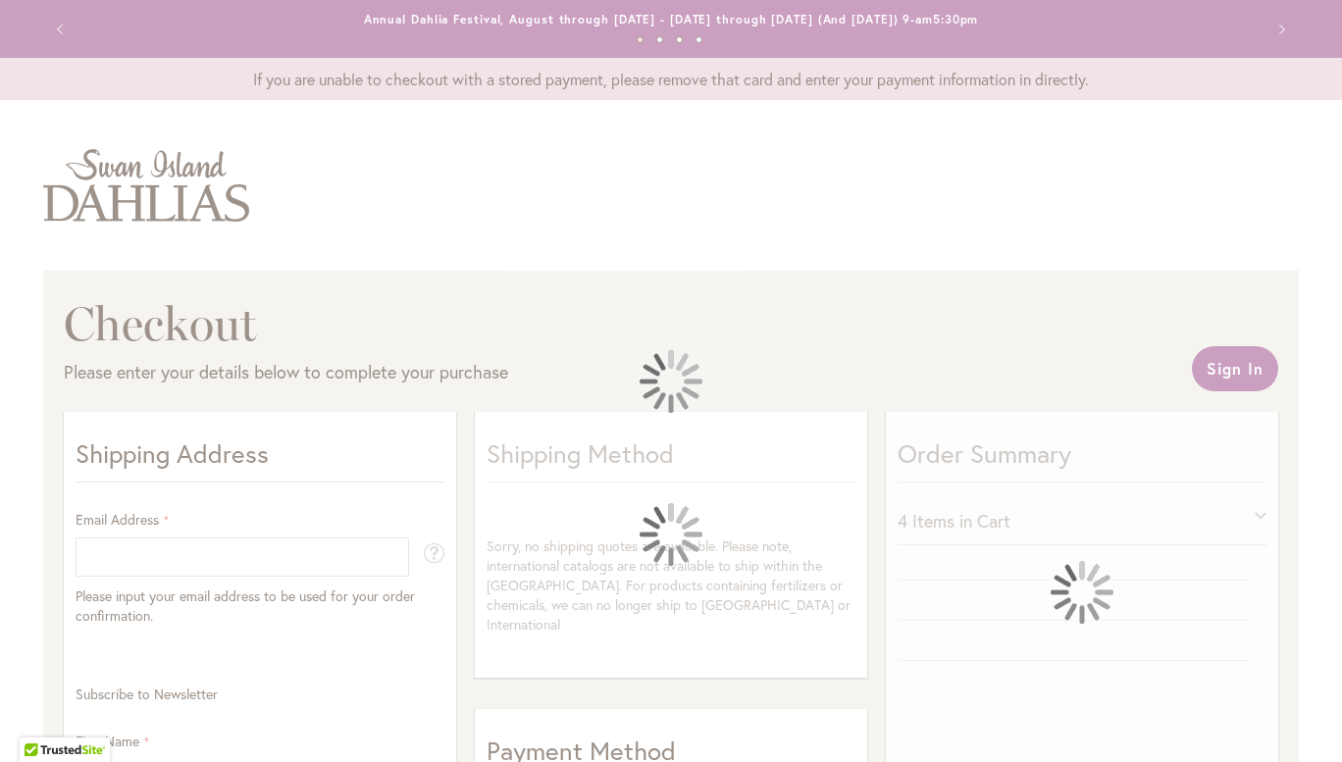
select select "**"
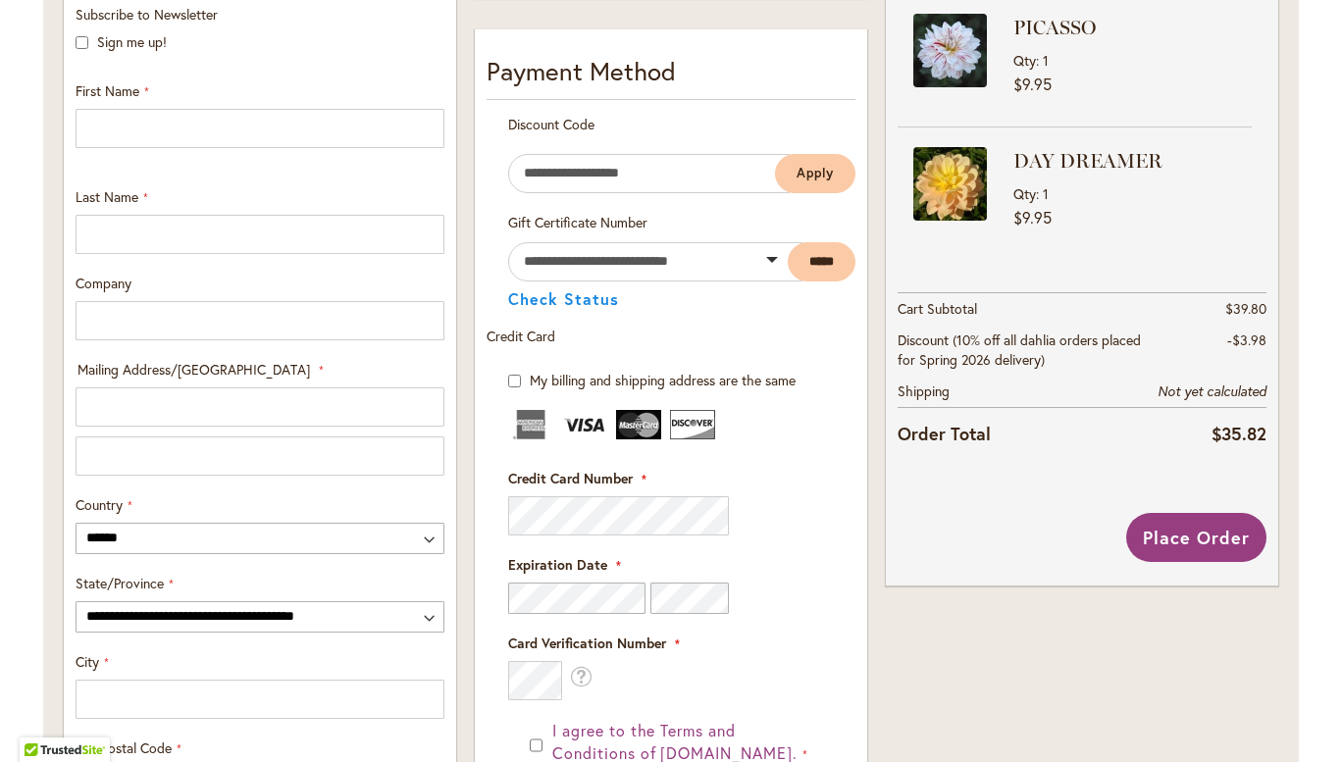
scroll to position [681, 0]
